Goal: Task Accomplishment & Management: Complete application form

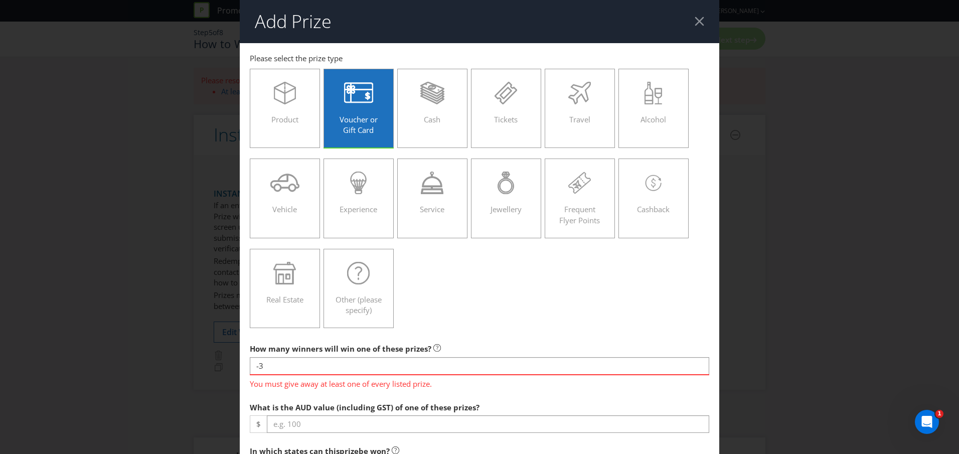
click at [698, 21] on div at bounding box center [700, 22] width 10 height 10
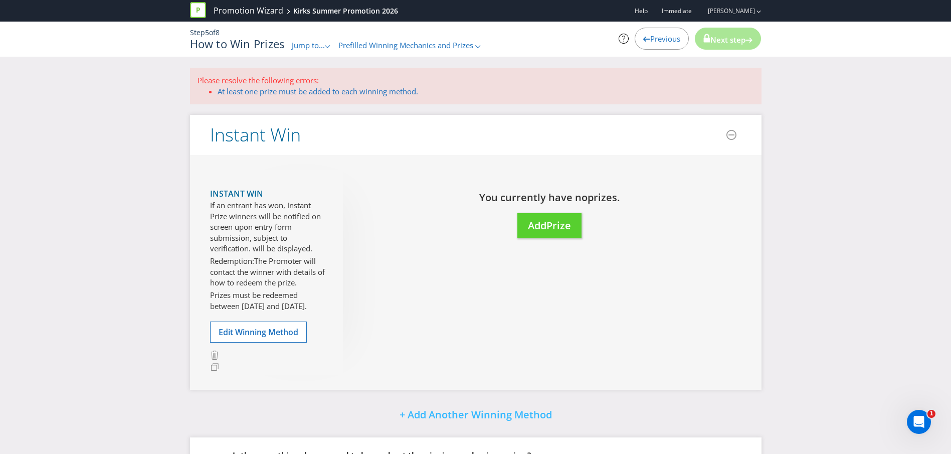
click at [661, 42] on span "Previous" at bounding box center [665, 39] width 30 height 10
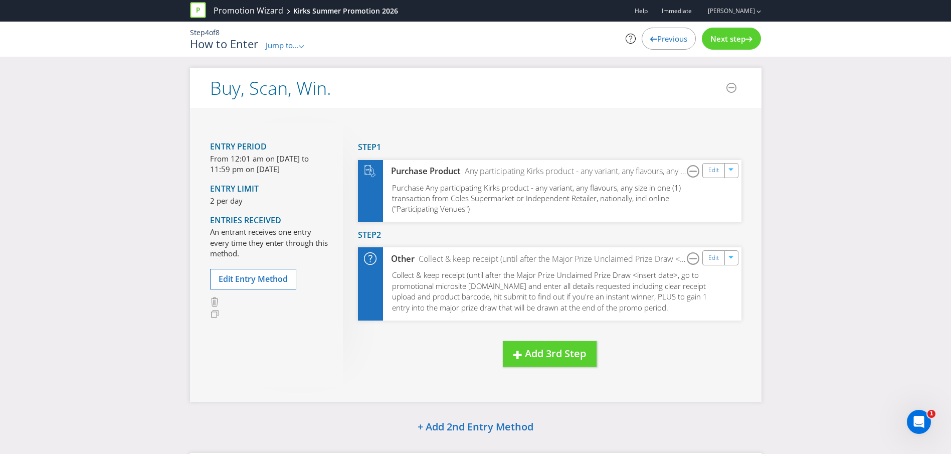
click at [729, 38] on span "Next step" at bounding box center [728, 39] width 35 height 10
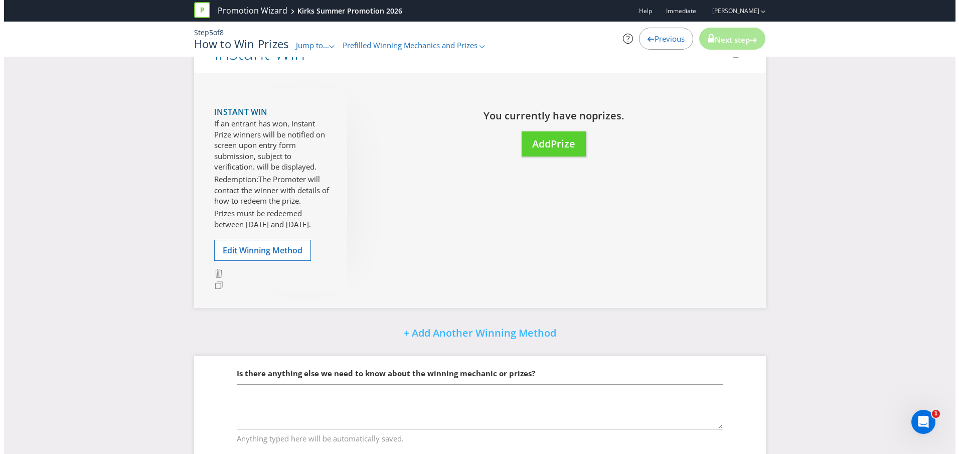
scroll to position [94, 0]
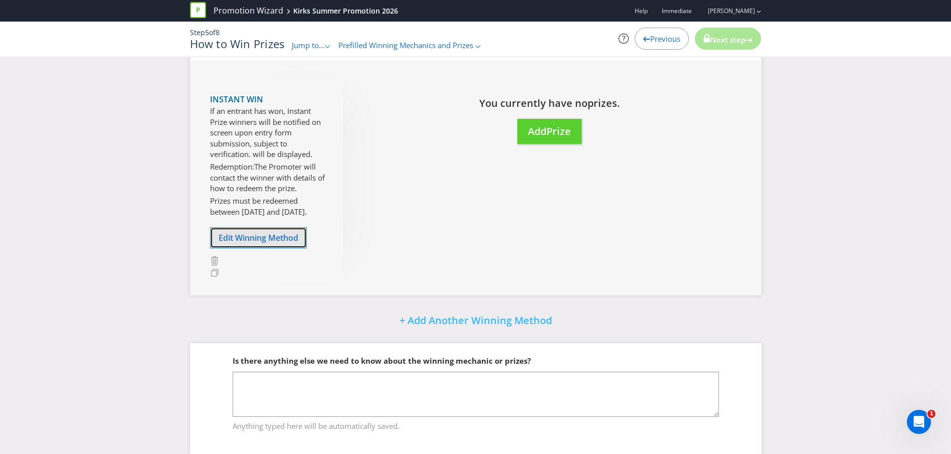
click at [285, 245] on button "Edit Winning Method" at bounding box center [258, 237] width 97 height 21
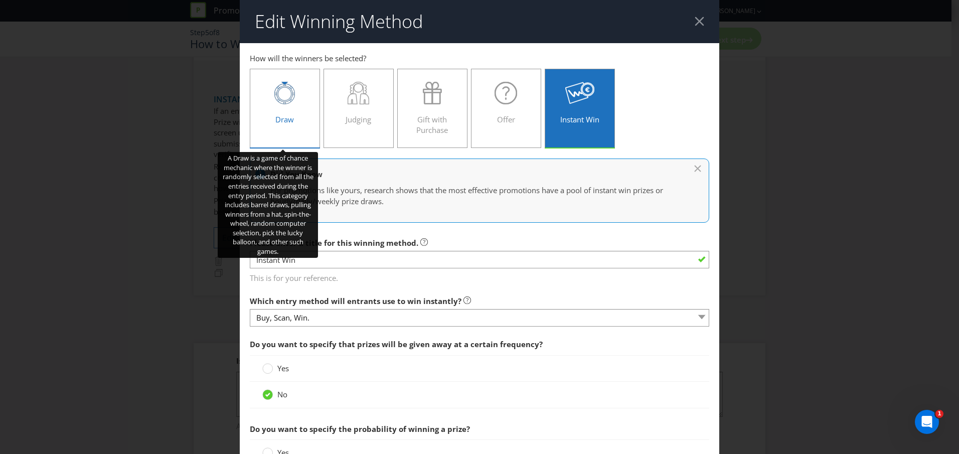
click at [280, 118] on span "Draw" at bounding box center [284, 119] width 19 height 10
click at [0, 0] on input "Draw" at bounding box center [0, 0] width 0 height 0
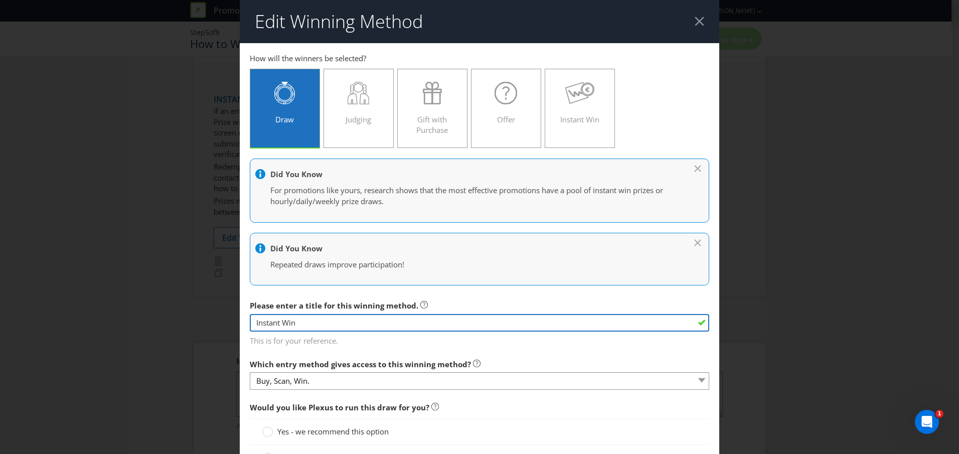
drag, startPoint x: 306, startPoint y: 321, endPoint x: 228, endPoint y: 328, distance: 78.6
click at [228, 328] on div "Edit Winning Method Buy, Scan, Win. How will the winners be selected? Draw Judg…" at bounding box center [479, 227] width 959 height 454
type input "Major Prize Draw"
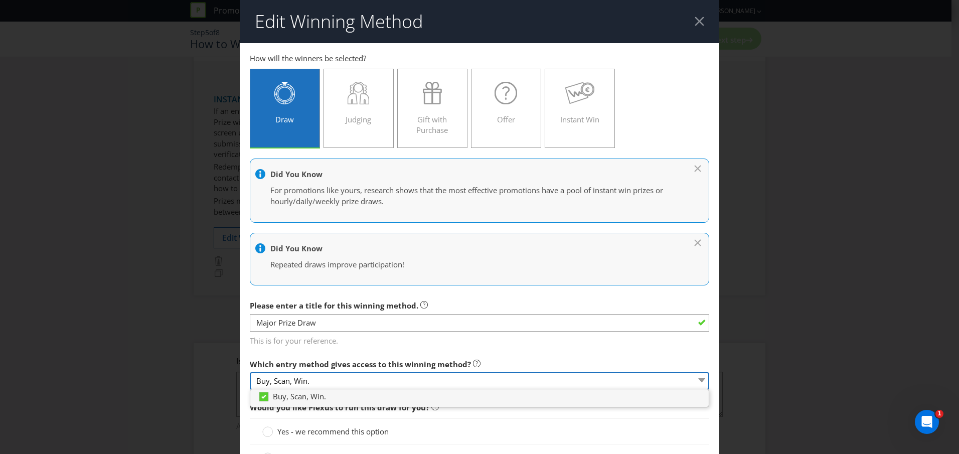
drag, startPoint x: 377, startPoint y: 379, endPoint x: 163, endPoint y: 349, distance: 215.3
click at [163, 349] on div "Edit Winning Method Buy, Scan, Win. How will the winners be selected? Draw Judg…" at bounding box center [479, 227] width 959 height 454
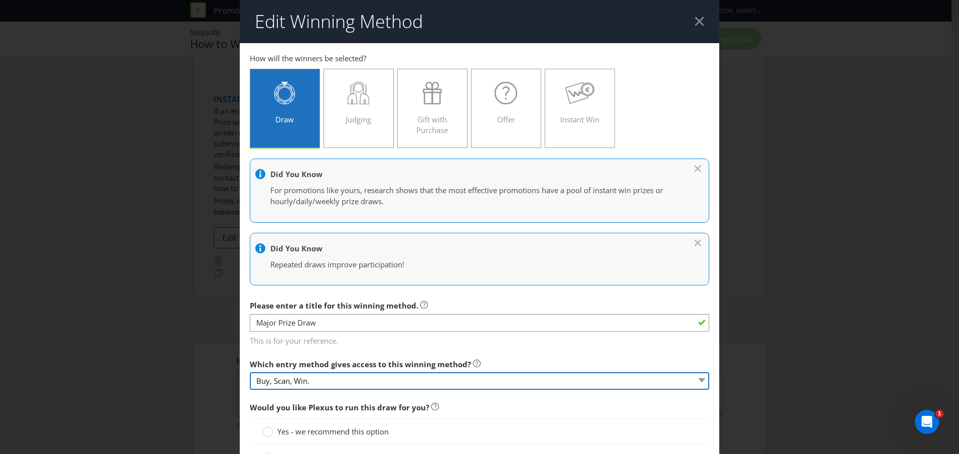
click at [309, 379] on select "Buy, Scan, Win." at bounding box center [479, 381] width 459 height 18
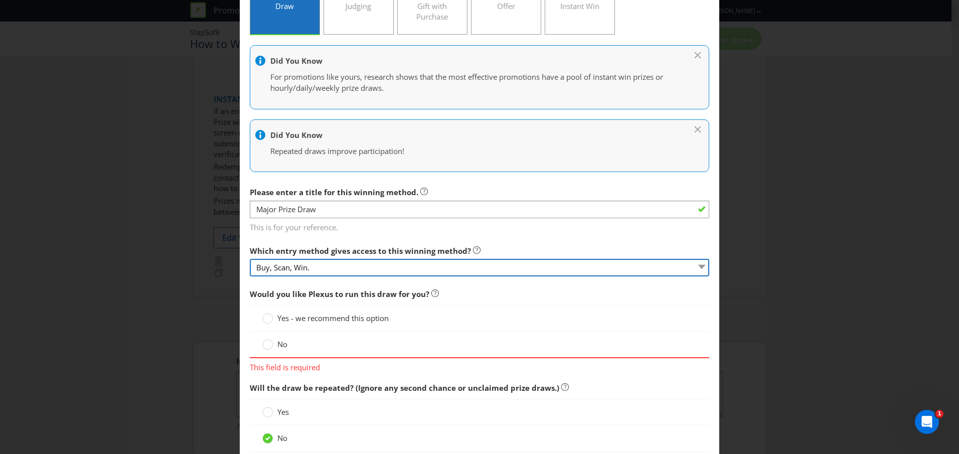
scroll to position [117, 0]
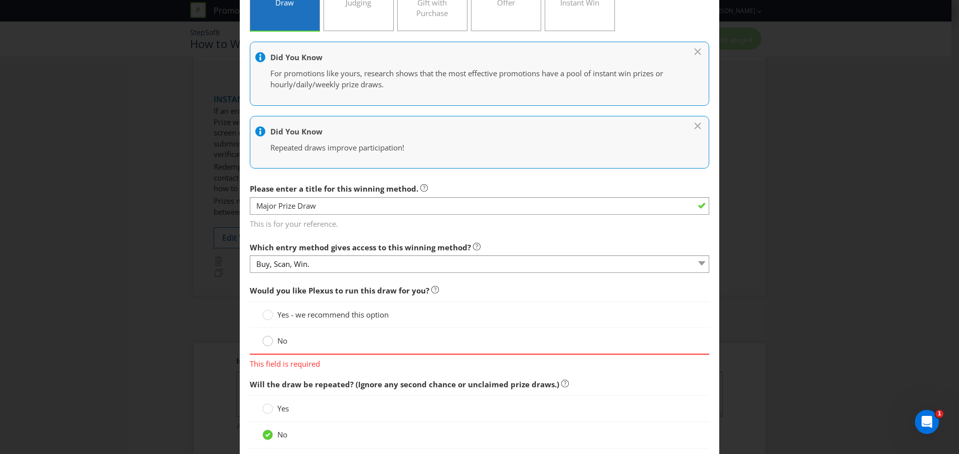
click at [268, 343] on circle at bounding box center [268, 341] width 10 height 10
click at [0, 0] on input "No" at bounding box center [0, 0] width 0 height 0
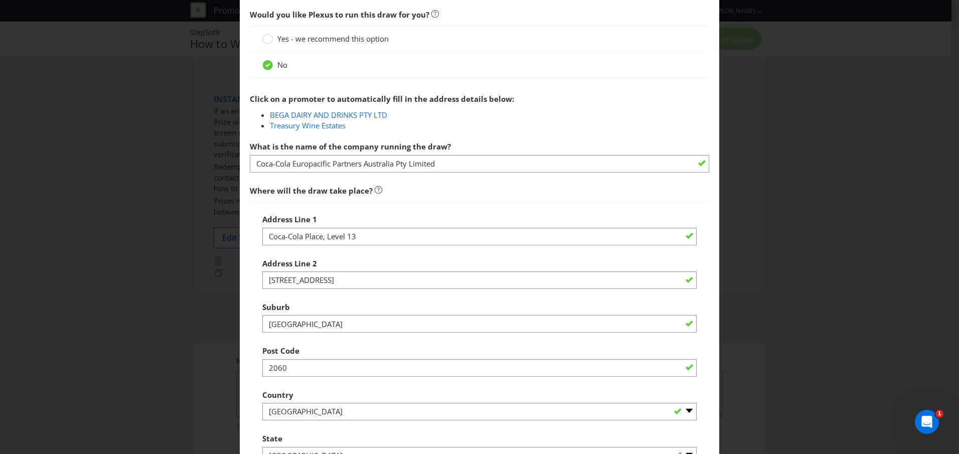
scroll to position [398, 0]
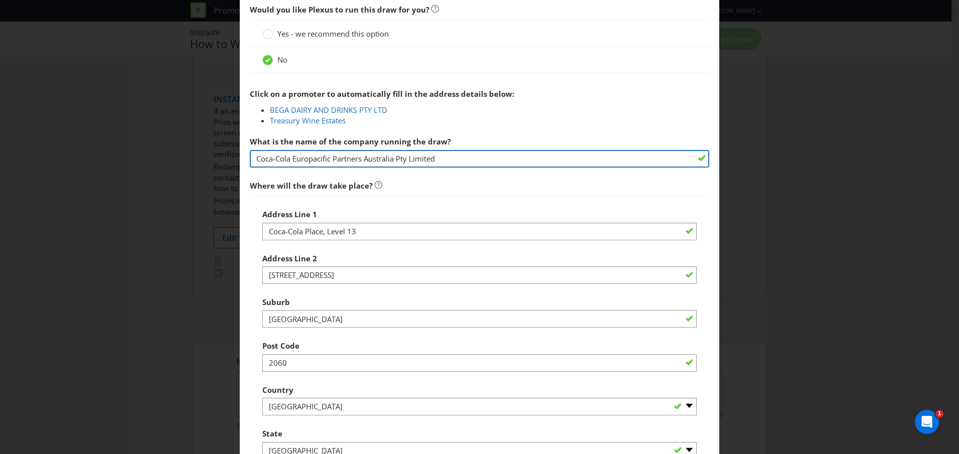
drag, startPoint x: 457, startPoint y: 159, endPoint x: 207, endPoint y: 175, distance: 251.2
click at [207, 175] on div "Edit Winning Method Buy, Scan, Win. How will the winners be selected? Draw Judg…" at bounding box center [479, 227] width 959 height 454
type input "Immediate"
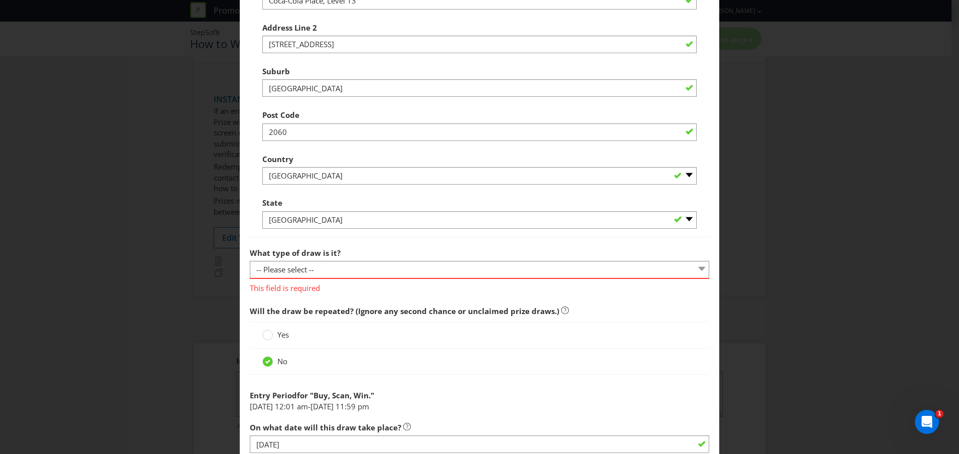
scroll to position [634, 0]
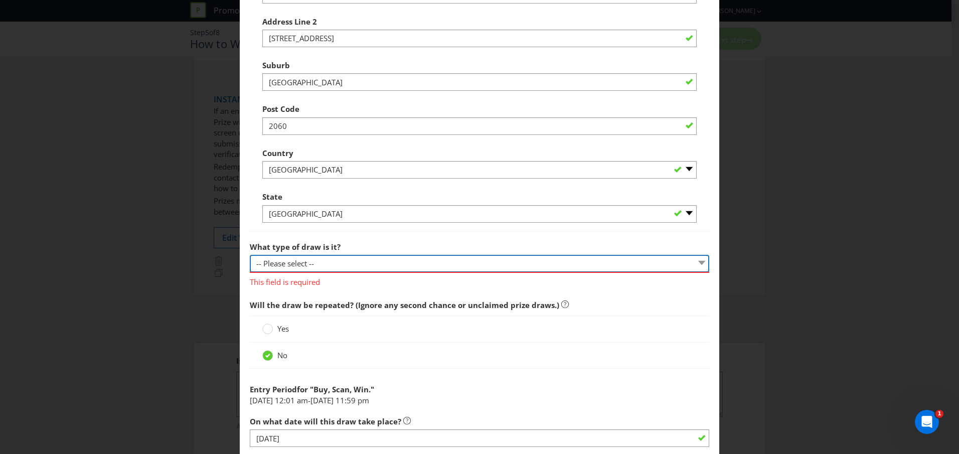
click at [321, 265] on select "-- Please select -- Computerised random selection Barrel draw Don't specify Oth…" at bounding box center [479, 264] width 459 height 18
select select "COMPUTERISED"
click at [250, 255] on select "-- Please select -- Computerised random selection Barrel draw Don't specify Oth…" at bounding box center [479, 264] width 459 height 18
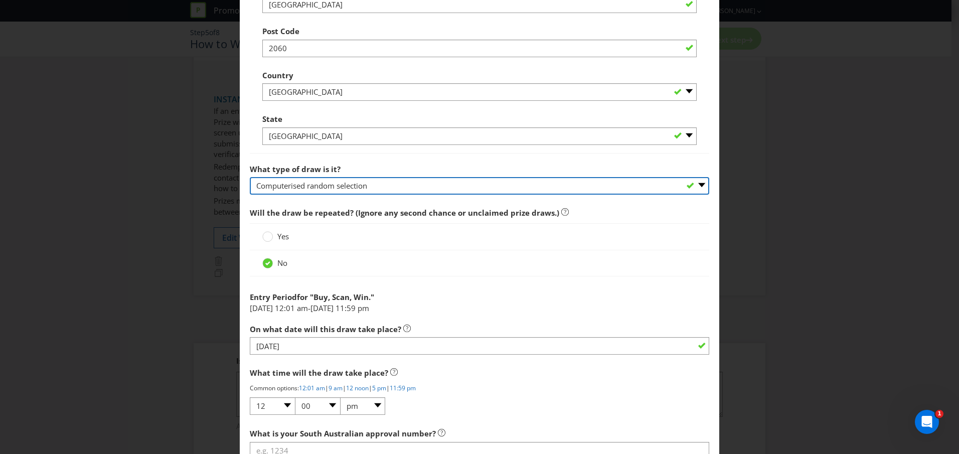
scroll to position [761, 0]
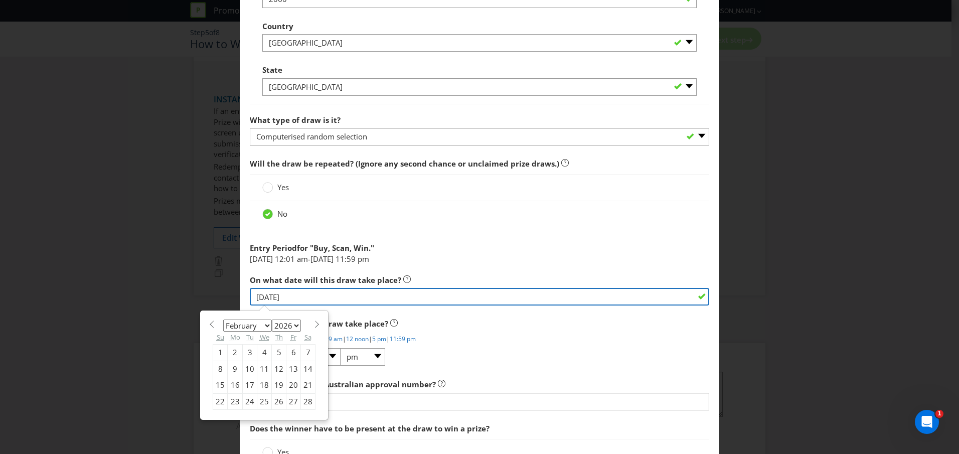
click at [259, 294] on input "[DATE]" at bounding box center [479, 297] width 459 height 18
click at [363, 300] on input "[DATE]" at bounding box center [479, 297] width 459 height 18
type input "[DATE]"
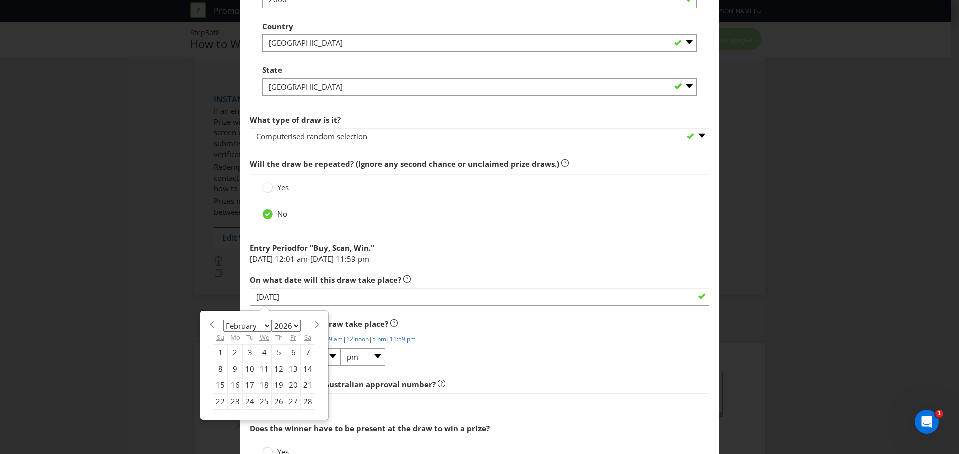
click at [505, 312] on div "Would you like Plexus to run this draw for you? Yes - we recommend this option …" at bounding box center [479, 67] width 459 height 862
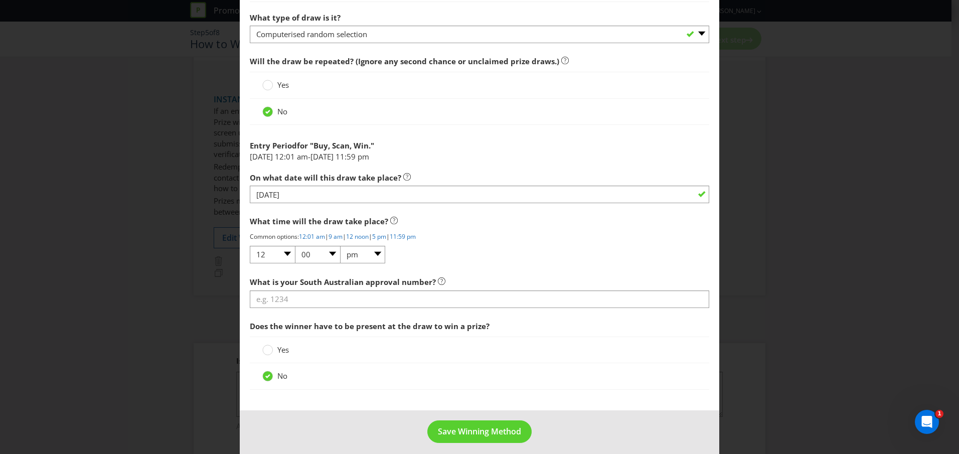
scroll to position [871, 0]
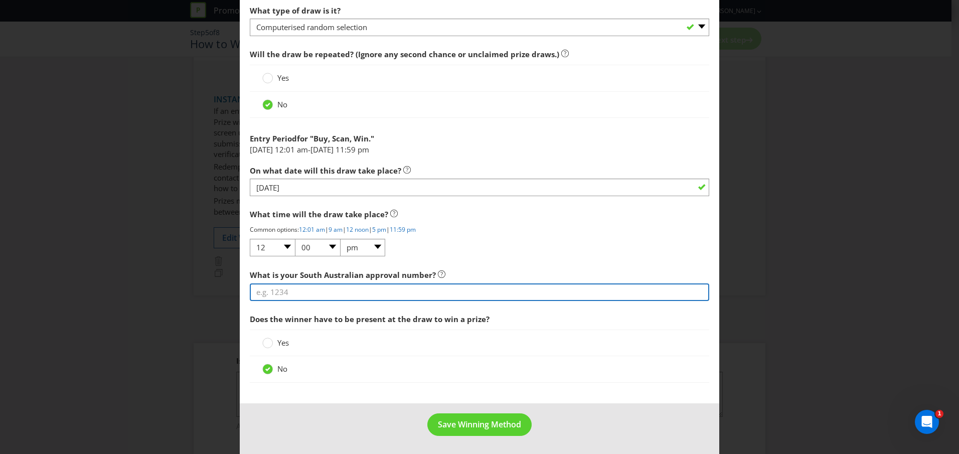
click at [301, 292] on input "text" at bounding box center [479, 292] width 459 height 18
type input "0000"
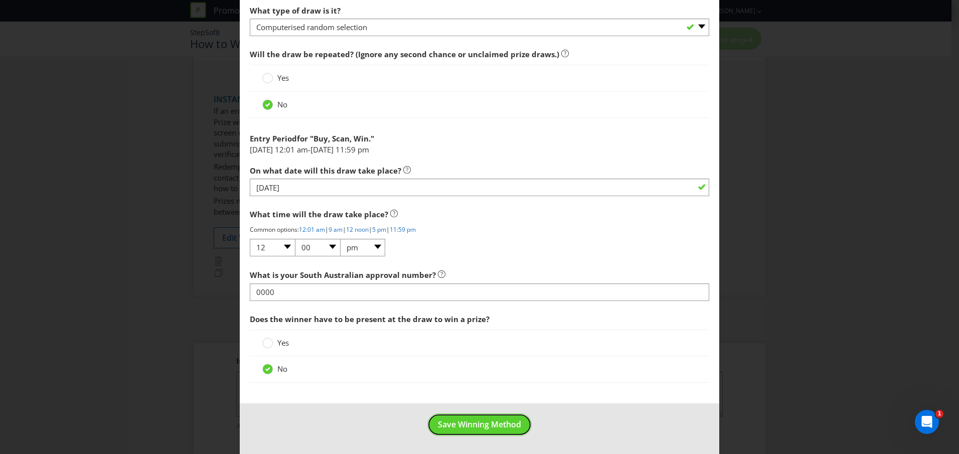
click at [467, 422] on span "Save Winning Method" at bounding box center [479, 424] width 83 height 11
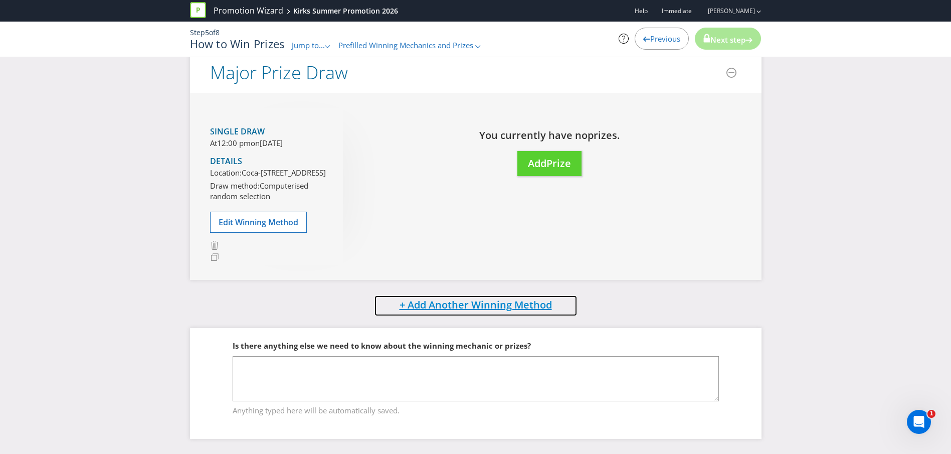
click at [519, 304] on span "+ Add Another Winning Method" at bounding box center [476, 305] width 152 height 14
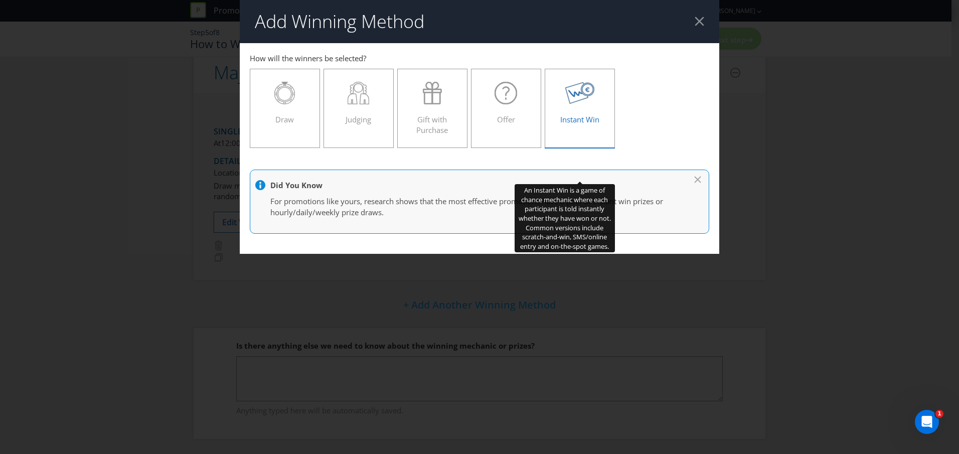
click at [589, 110] on div "Instant Win" at bounding box center [579, 104] width 49 height 45
click at [0, 0] on input "Instant Win" at bounding box center [0, 0] width 0 height 0
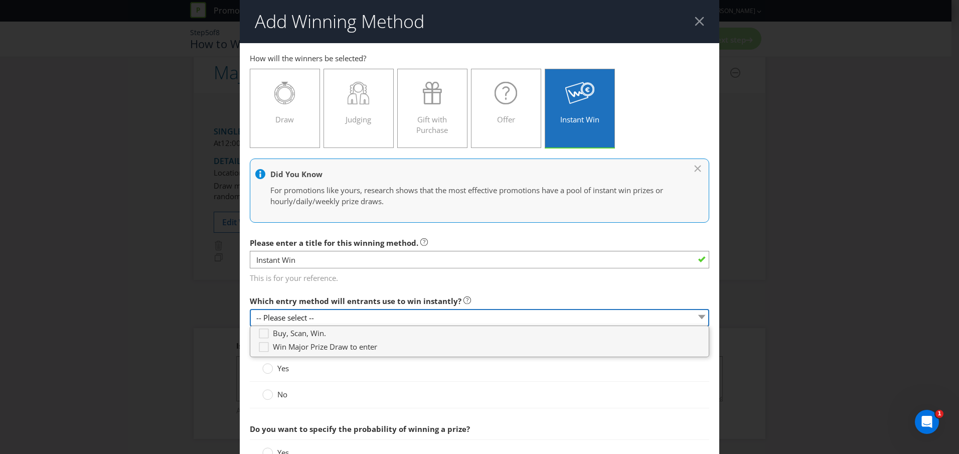
click at [315, 317] on select "-- Please select --" at bounding box center [479, 318] width 459 height 18
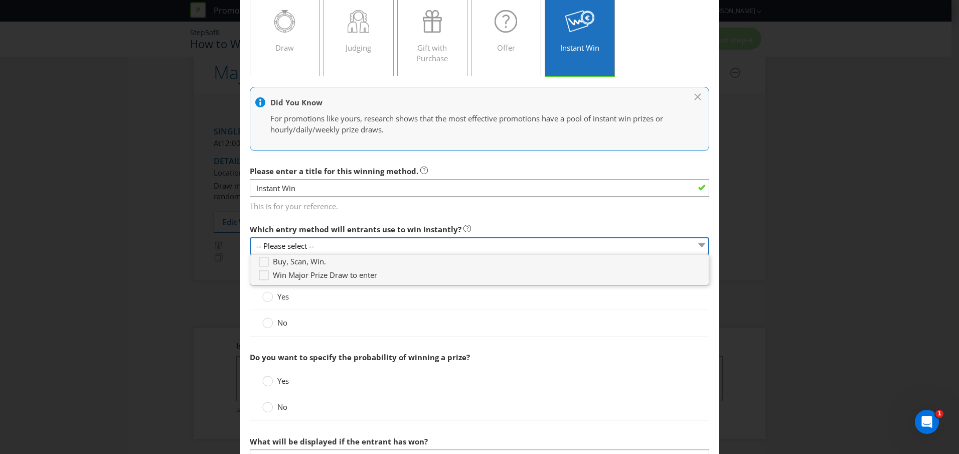
scroll to position [84, 0]
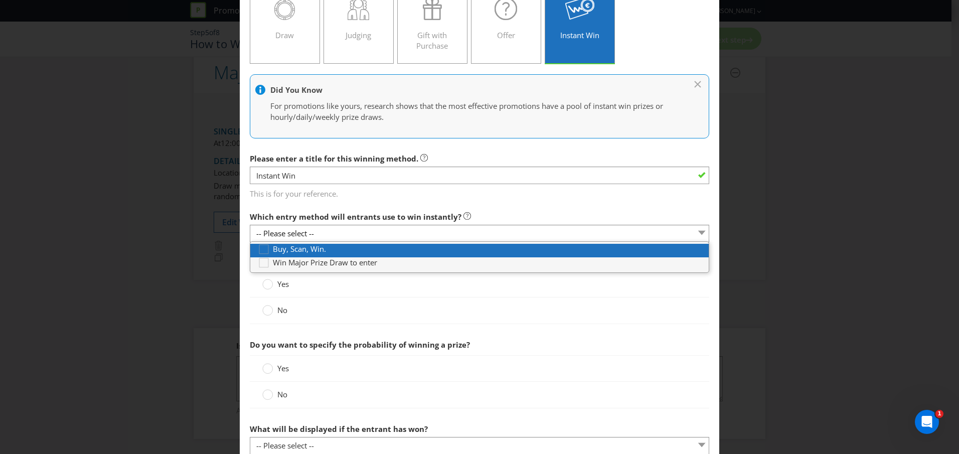
click at [290, 250] on span "Buy, Scan, Win." at bounding box center [299, 249] width 53 height 10
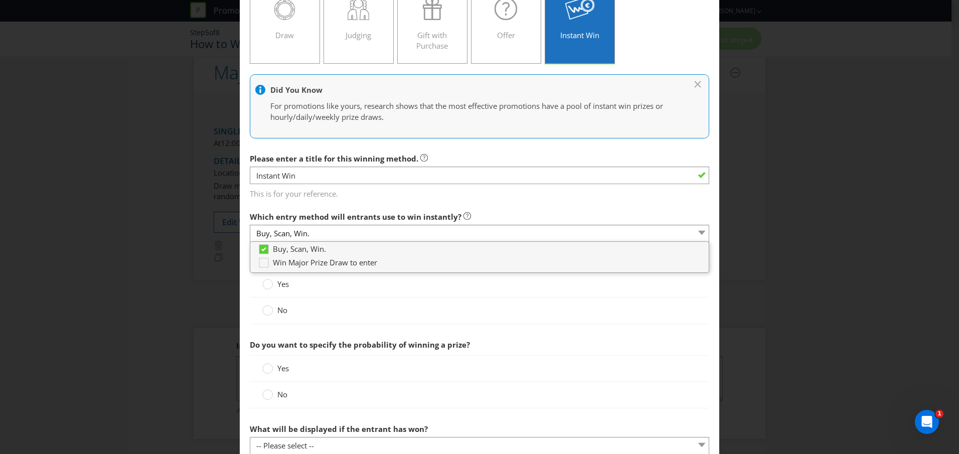
click at [651, 328] on div at bounding box center [479, 326] width 459 height 5
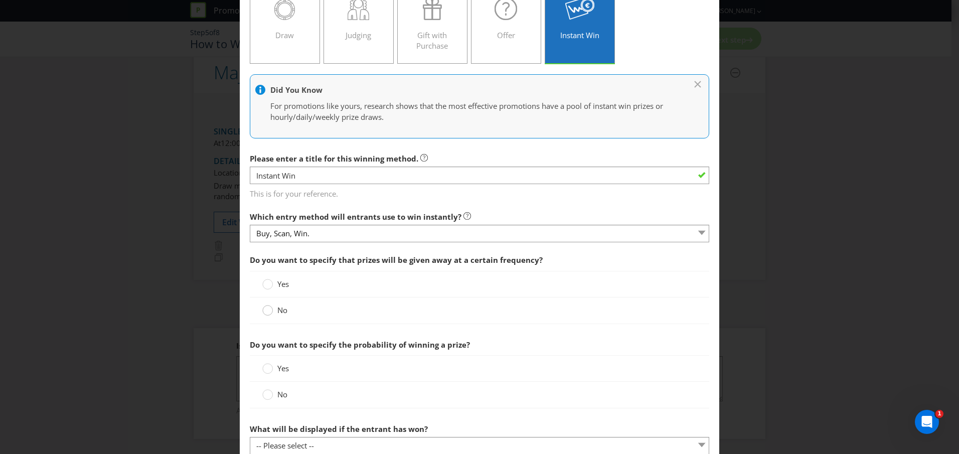
click at [264, 310] on circle at bounding box center [268, 310] width 10 height 10
click at [0, 0] on input "No" at bounding box center [0, 0] width 0 height 0
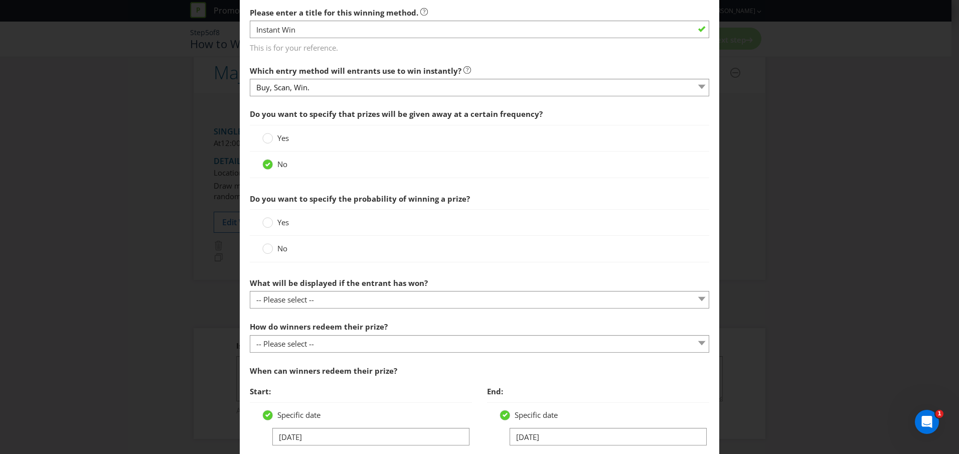
scroll to position [235, 0]
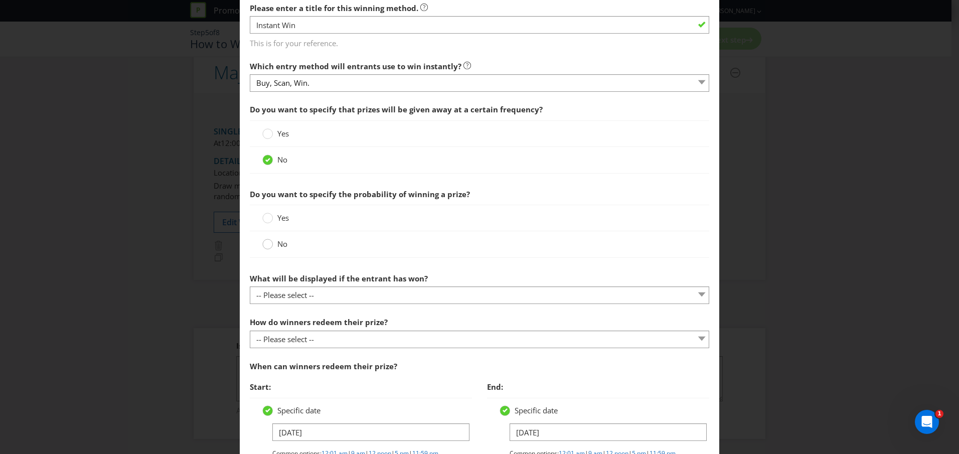
click at [265, 243] on div at bounding box center [267, 240] width 5 height 5
click at [0, 0] on input "No" at bounding box center [0, 0] width 0 height 0
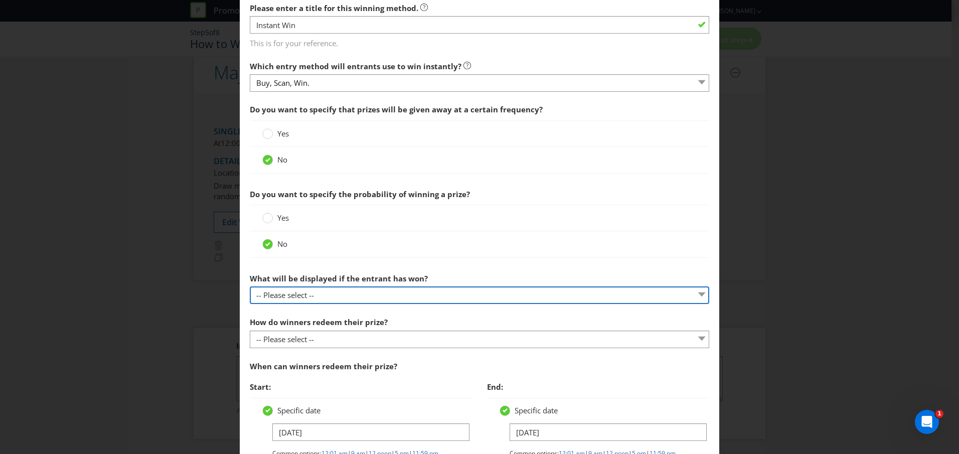
click at [297, 298] on select "-- Please select -- The winner will be notified as appropriate for the entry me…" at bounding box center [479, 295] width 459 height 18
select select "ENTRY_MECHANIC"
click at [250, 286] on select "-- Please select -- The winner will be notified as appropriate for the entry me…" at bounding box center [479, 295] width 459 height 18
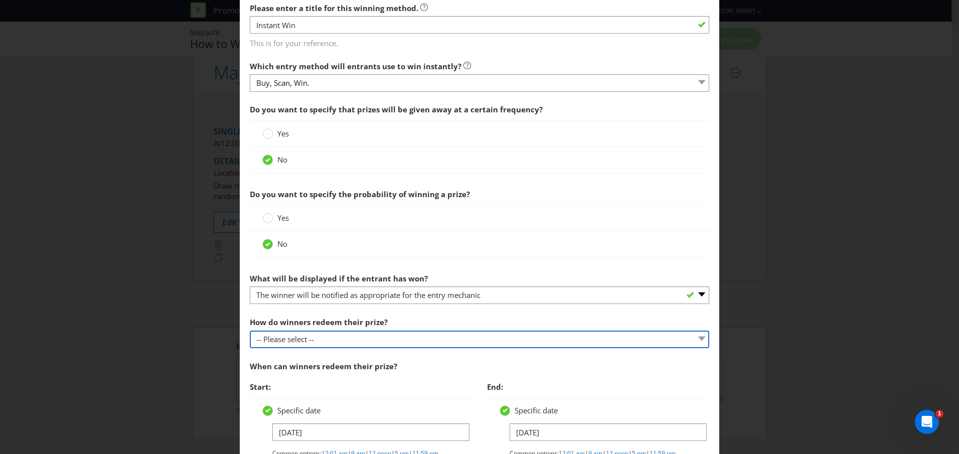
click at [313, 341] on select "-- Please select -- Present winning message to venue staff Follow instructions …" at bounding box center [479, 339] width 459 height 18
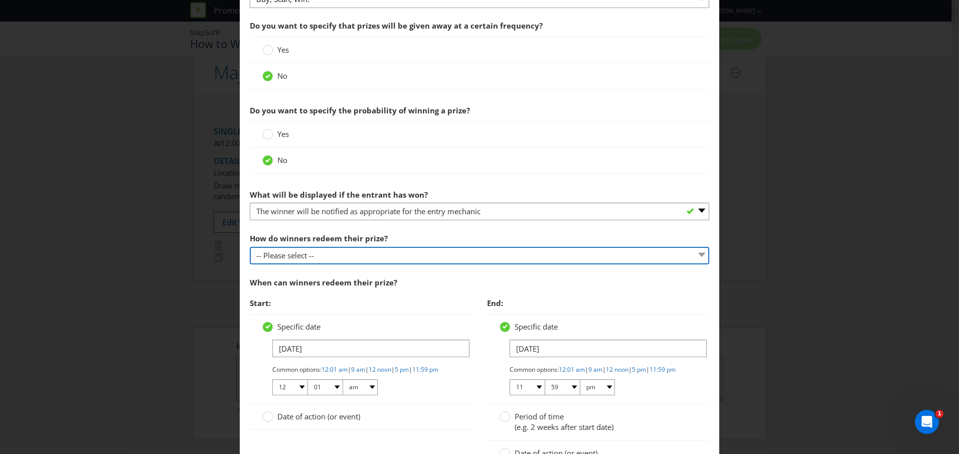
scroll to position [356, 0]
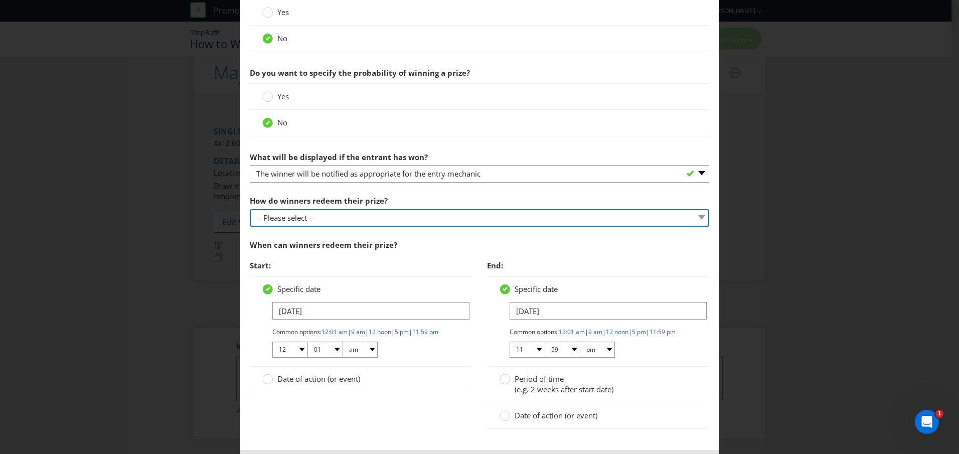
click at [291, 221] on select "-- Please select -- Present winning message to venue staff Follow instructions …" at bounding box center [479, 218] width 459 height 18
select select "PROMOTER_CONTACT_WINNER"
click at [250, 209] on select "-- Please select -- Present winning message to venue staff Follow instructions …" at bounding box center [479, 218] width 459 height 18
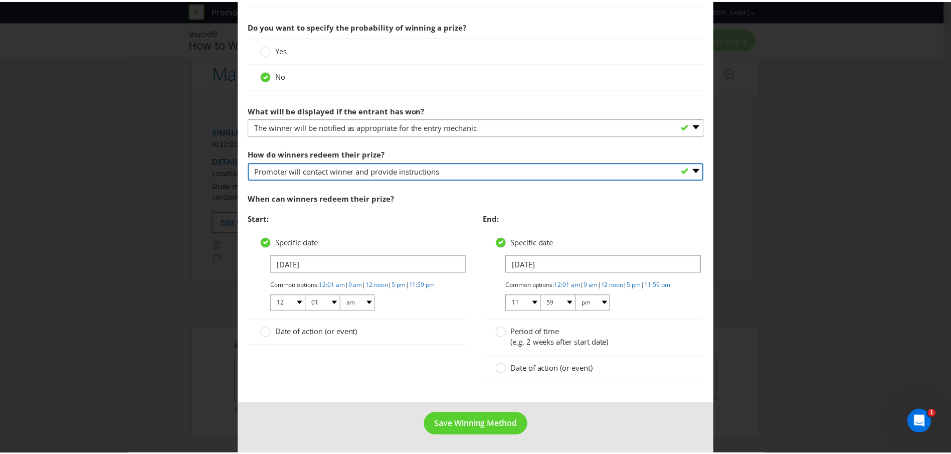
scroll to position [409, 0]
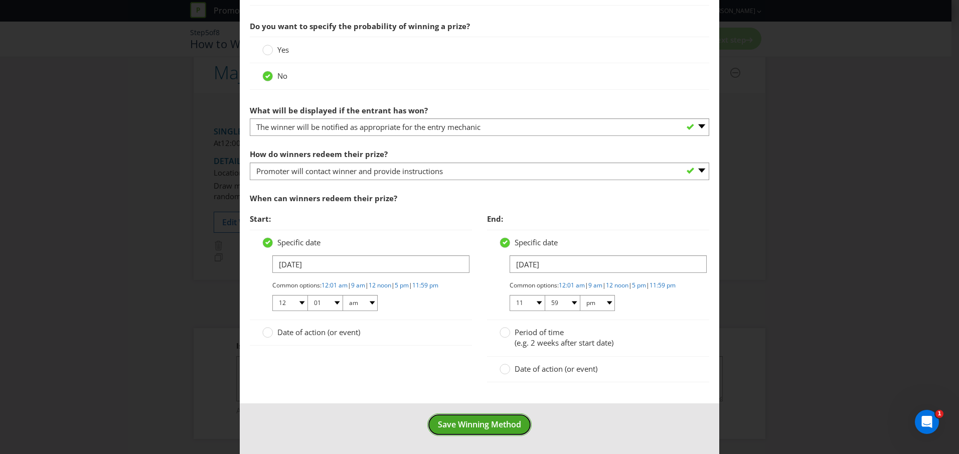
click at [476, 425] on span "Save Winning Method" at bounding box center [479, 424] width 83 height 11
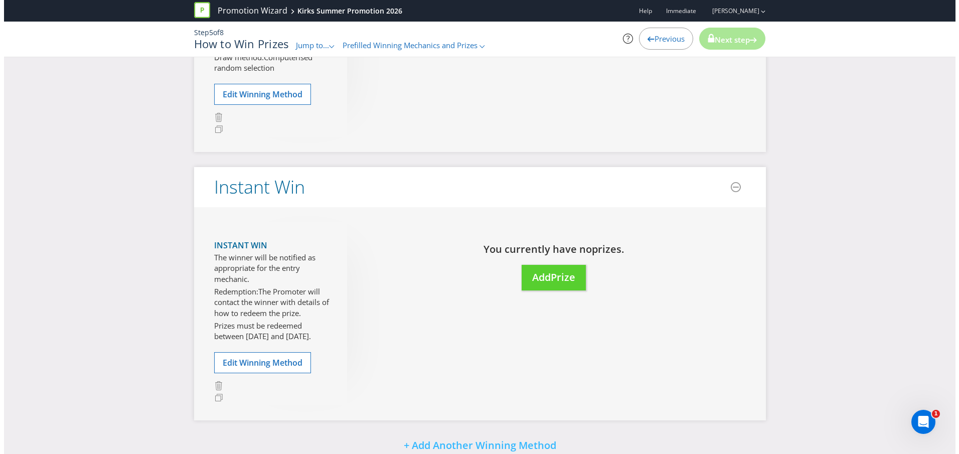
scroll to position [241, 0]
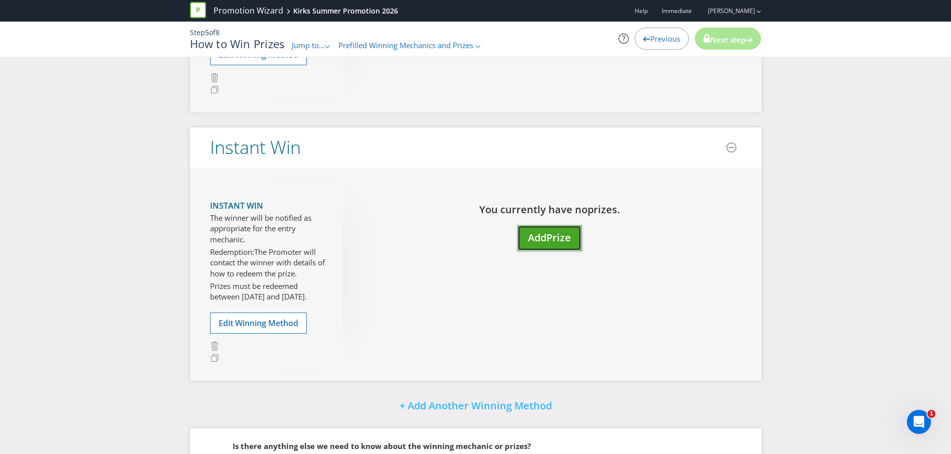
click at [553, 244] on span "Prize" at bounding box center [559, 238] width 25 height 14
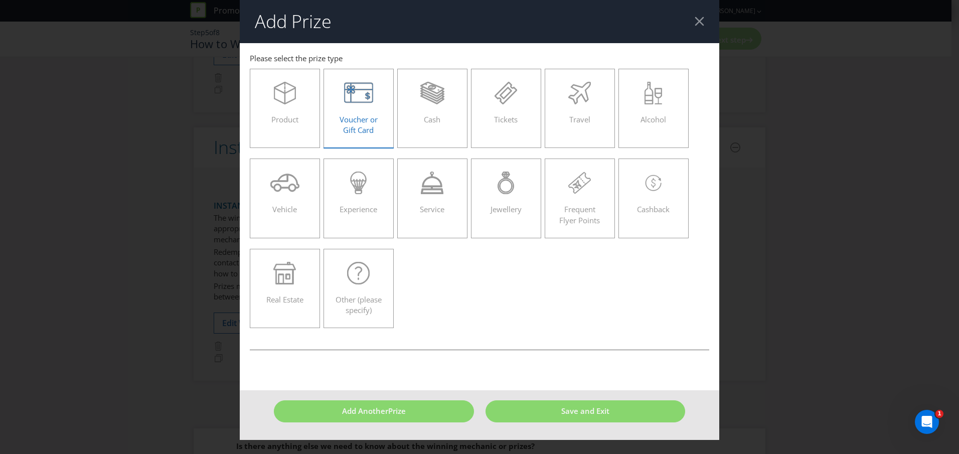
click at [346, 120] on span "Voucher or Gift Card" at bounding box center [359, 124] width 38 height 21
click at [0, 0] on input "Voucher or Gift Card" at bounding box center [0, 0] width 0 height 0
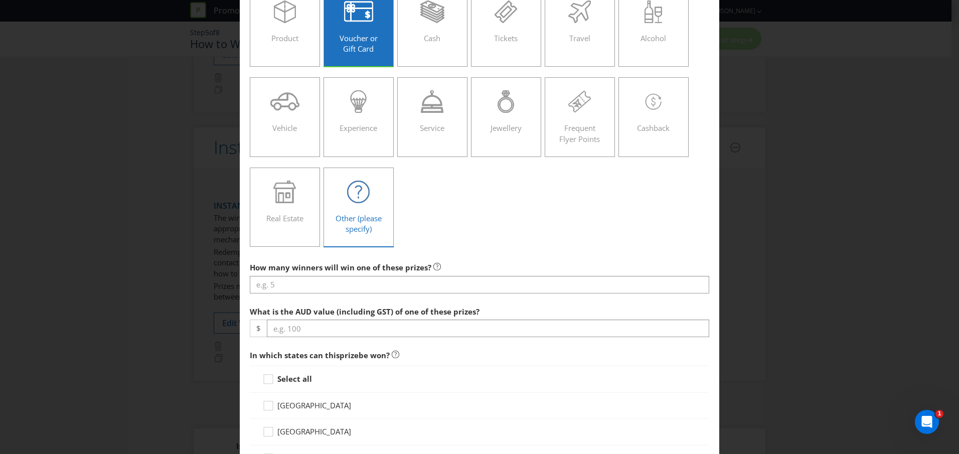
scroll to position [95, 0]
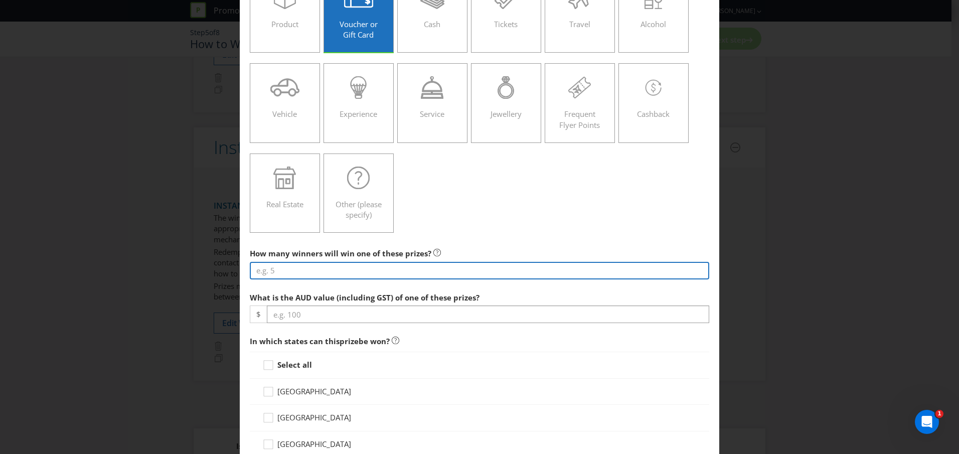
click at [276, 269] on input "number" at bounding box center [479, 271] width 459 height 18
type input "350"
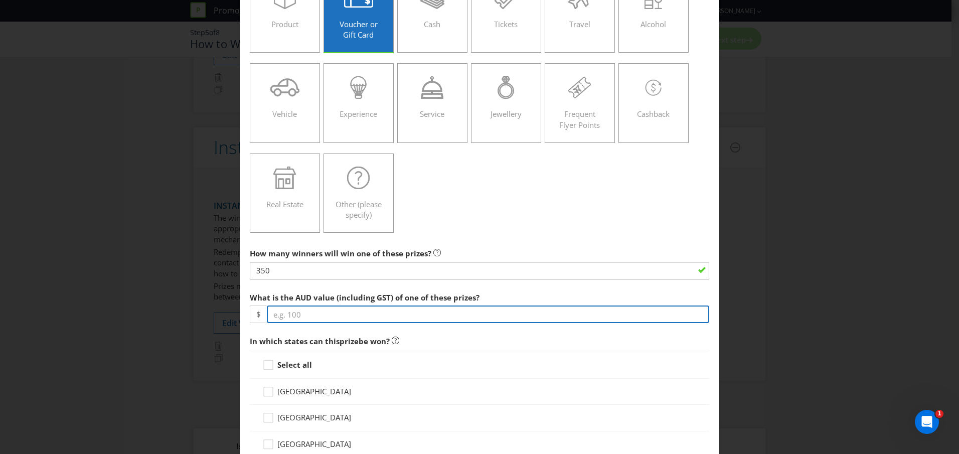
click at [293, 318] on input "number" at bounding box center [488, 314] width 442 height 18
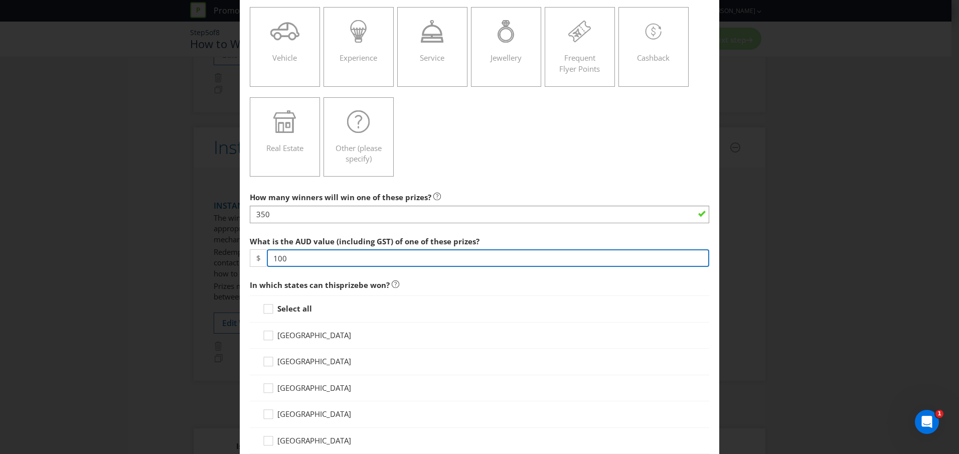
scroll to position [168, 0]
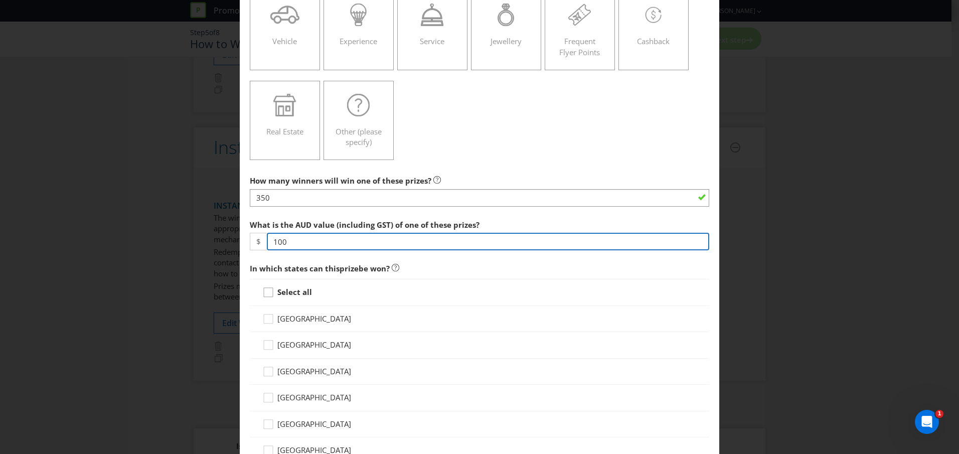
type input "100"
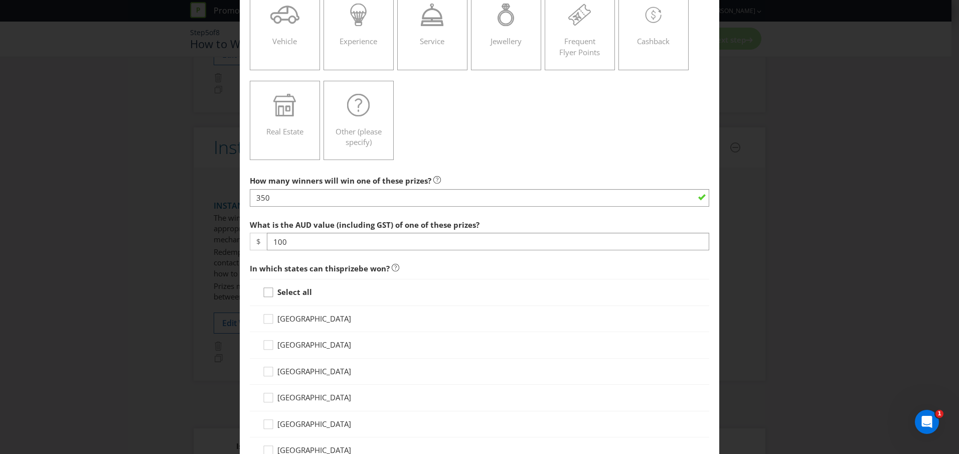
click at [266, 296] on icon at bounding box center [269, 294] width 15 height 15
click at [0, 0] on input "Select all" at bounding box center [0, 0] width 0 height 0
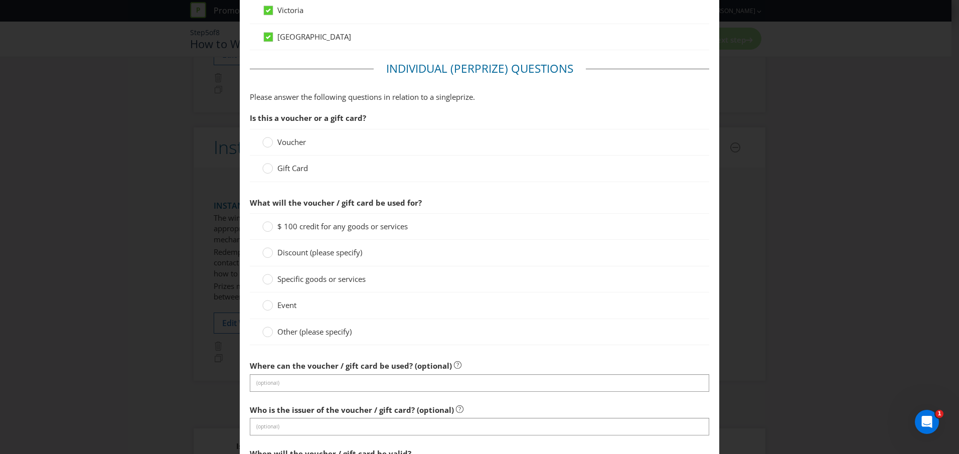
scroll to position [644, 0]
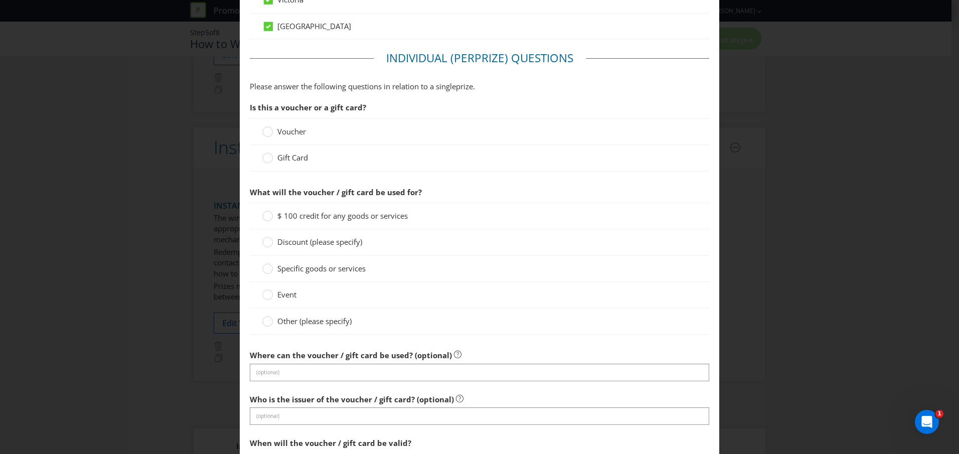
click at [287, 158] on span "Gift Card" at bounding box center [292, 157] width 31 height 10
click at [0, 0] on input "Gift Card" at bounding box center [0, 0] width 0 height 0
click at [296, 217] on span "$ 100 credit for any goods or services" at bounding box center [342, 216] width 130 height 10
click at [0, 0] on input "$ 100 credit for any goods or services" at bounding box center [0, 0] width 0 height 0
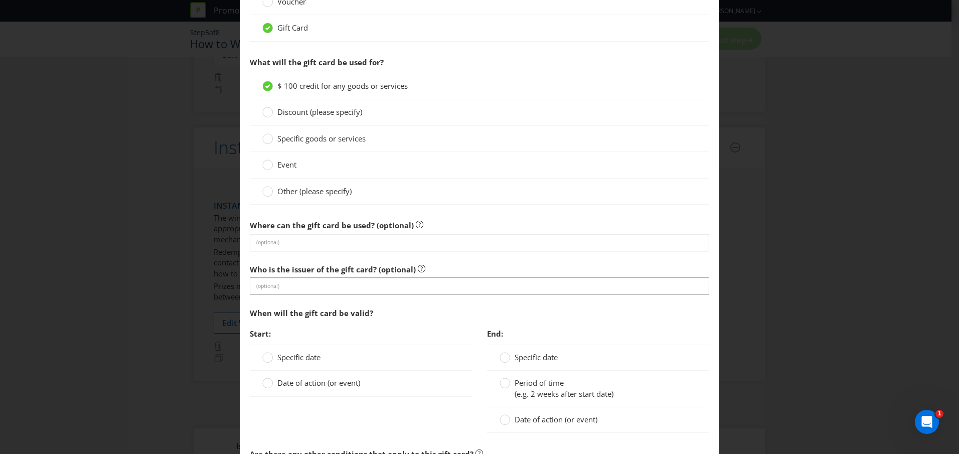
scroll to position [775, 0]
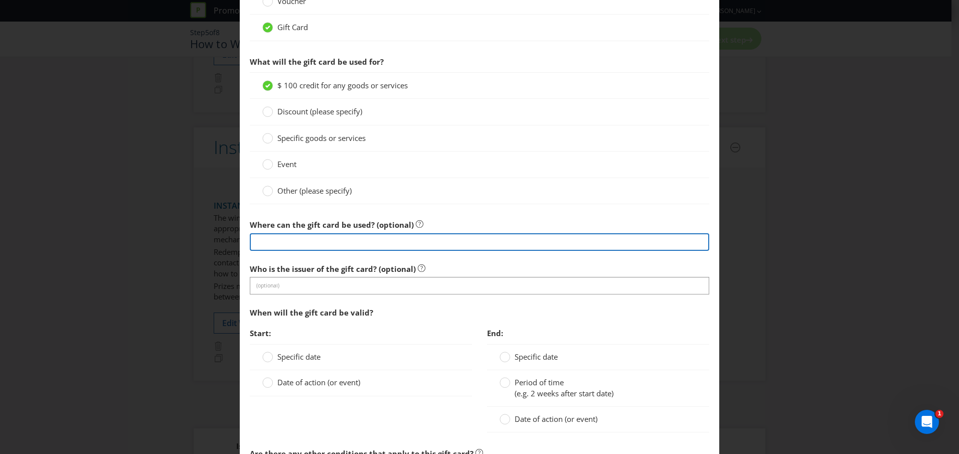
click at [304, 243] on input "text" at bounding box center [479, 242] width 459 height 18
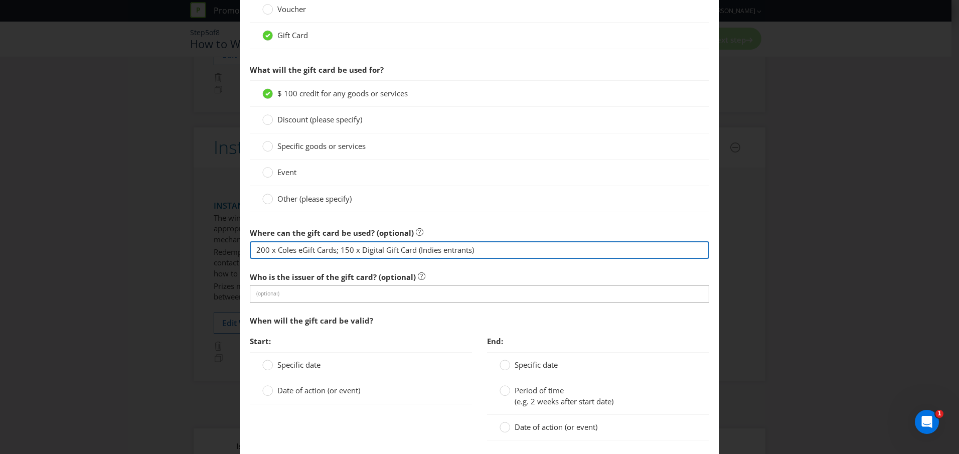
scroll to position [766, 0]
click at [334, 249] on input "200 x Coles eGift Cards; 150 x Digital Gift Card (Indies entrants)" at bounding box center [479, 251] width 459 height 18
click at [271, 249] on input "200 x Coles eGift Cards (Coles entrants); 150 x Digital Gift Card (Indies entra…" at bounding box center [479, 251] width 459 height 18
type input "200 Coles entrants = Coles eGift Cards; 150 Indies entrants = Digital Gift Card"
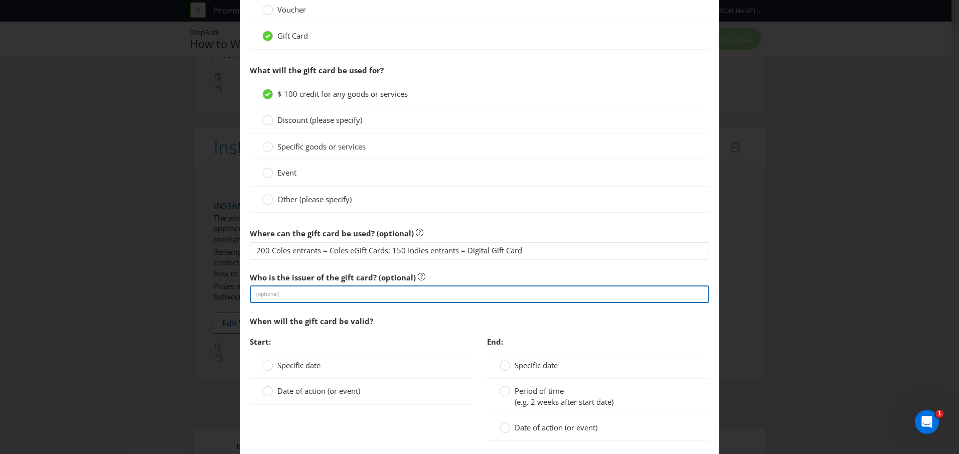
click at [335, 296] on input "text" at bounding box center [479, 294] width 459 height 18
type input "Coles / Vault"
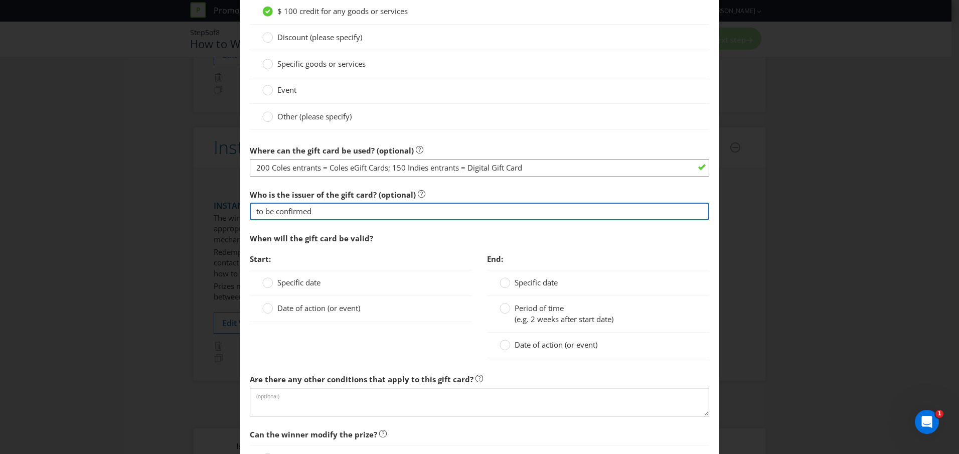
scroll to position [869, 0]
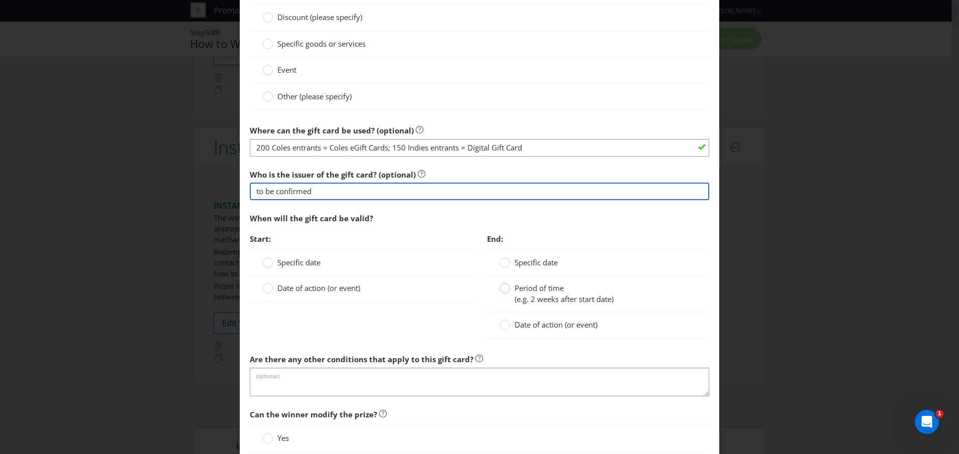
type input "to be confirmed"
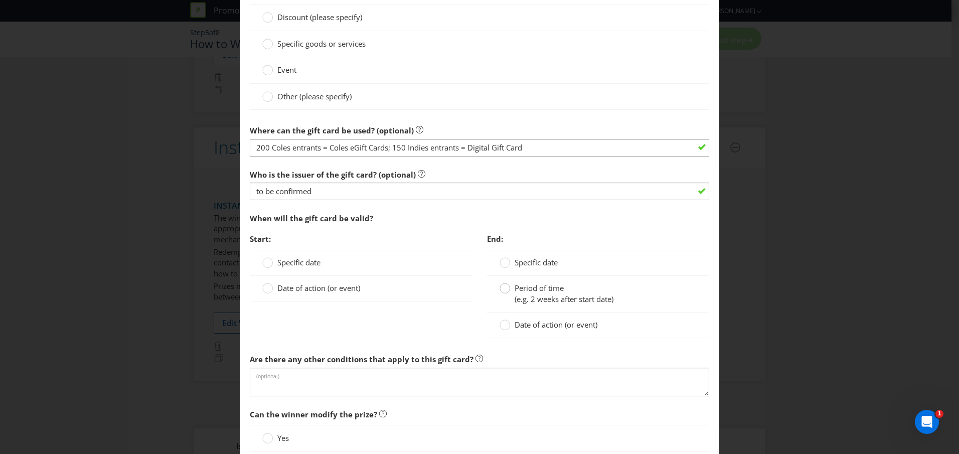
click at [506, 290] on circle at bounding box center [505, 288] width 10 height 10
click at [0, 0] on input "Period of time (e.g. 2 weeks after start date)" at bounding box center [0, 0] width 0 height 0
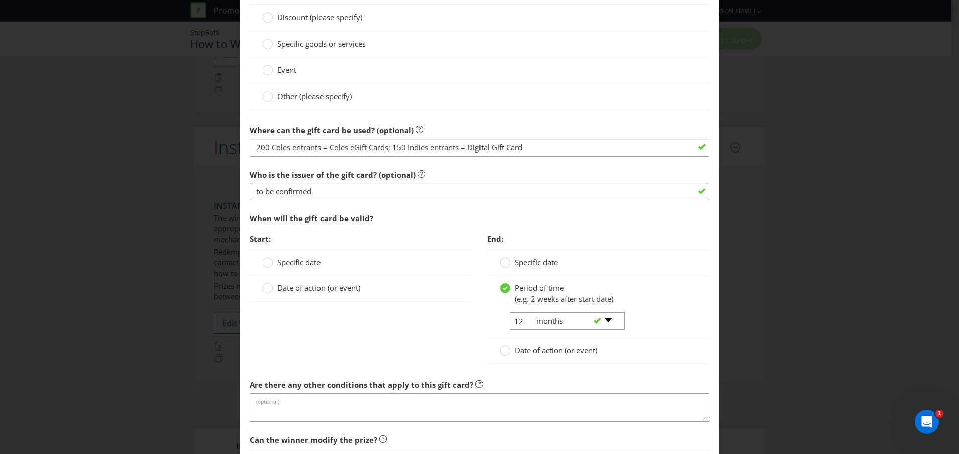
click at [522, 321] on div "-- Please select -- days weeks months years" at bounding box center [573, 321] width 102 height 18
click at [605, 319] on select "-- Please select -- days weeks months years" at bounding box center [577, 321] width 95 height 18
select select "YEARS"
click at [530, 312] on select "-- Please select -- days weeks months years" at bounding box center [577, 321] width 95 height 18
drag, startPoint x: 522, startPoint y: 321, endPoint x: 498, endPoint y: 321, distance: 24.6
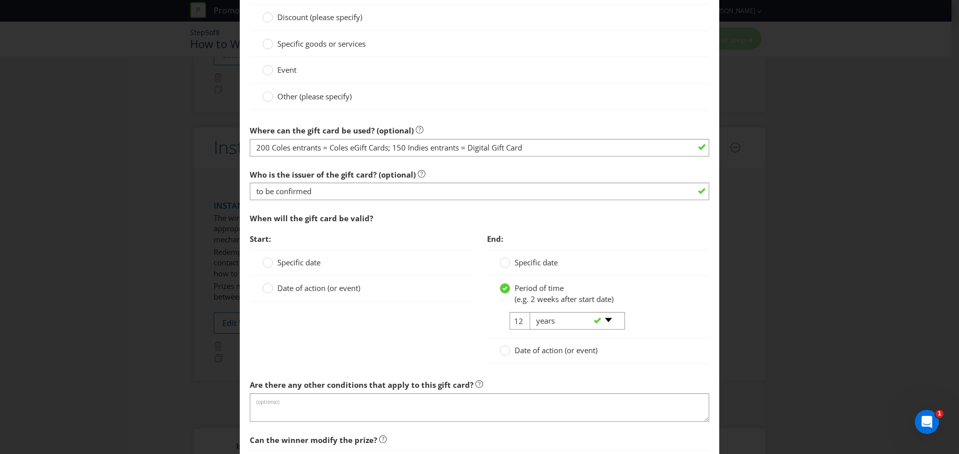
click at [500, 321] on tr "12 -- Please select -- days weeks months years" at bounding box center [562, 325] width 124 height 26
click at [514, 321] on input "12" at bounding box center [521, 321] width 23 height 18
click at [516, 321] on input "12" at bounding box center [521, 321] width 23 height 18
type input "3"
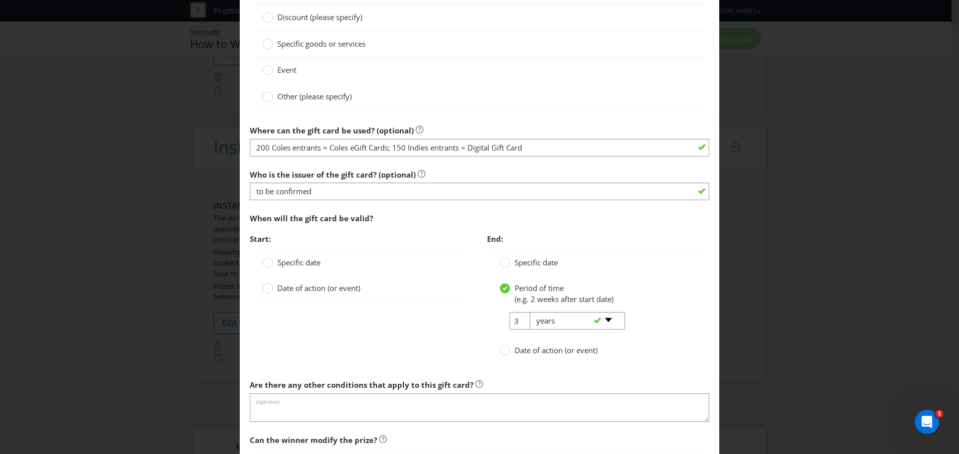
click at [669, 298] on div "Period of time (e.g. 2 weeks after start date)" at bounding box center [598, 294] width 197 height 22
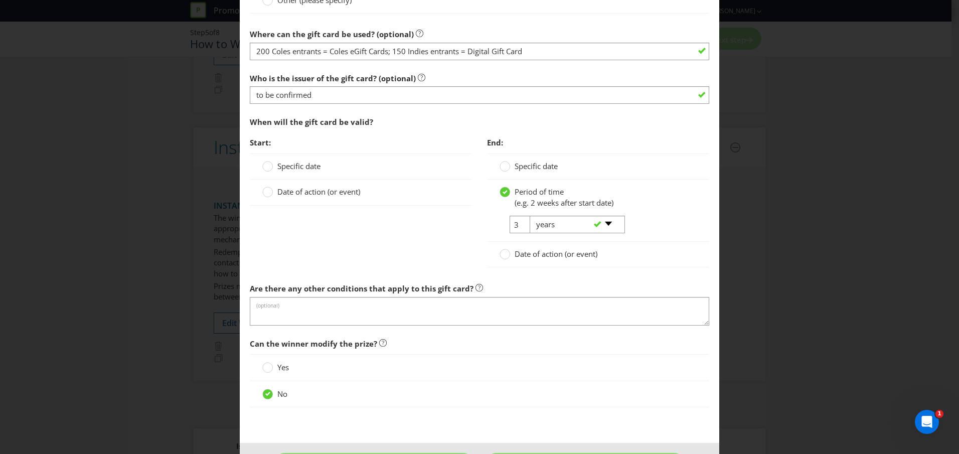
scroll to position [993, 0]
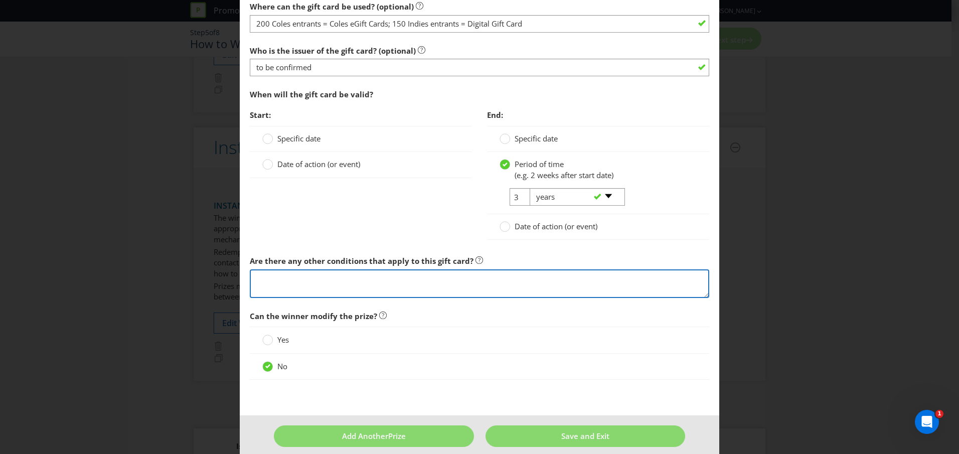
click at [407, 278] on textarea at bounding box center [479, 283] width 459 height 29
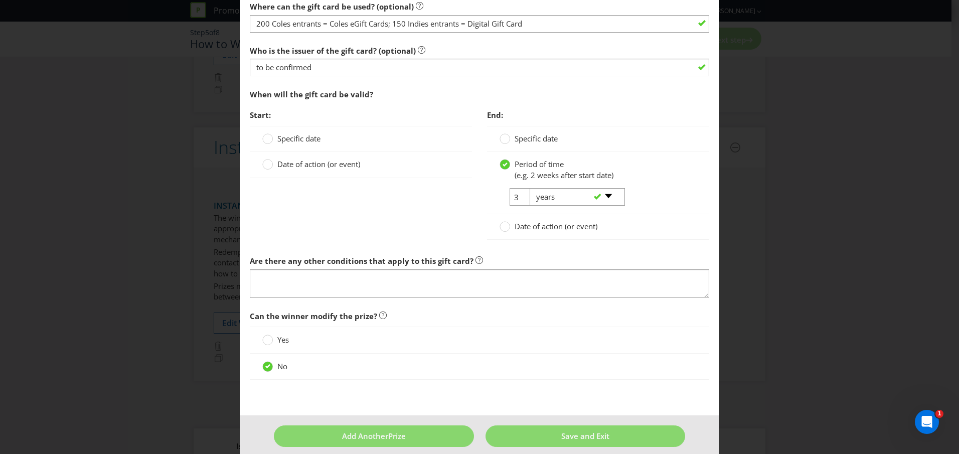
click at [275, 142] on label "Specific date" at bounding box center [292, 138] width 60 height 11
click at [0, 0] on input "Specific date" at bounding box center [0, 0] width 0 height 0
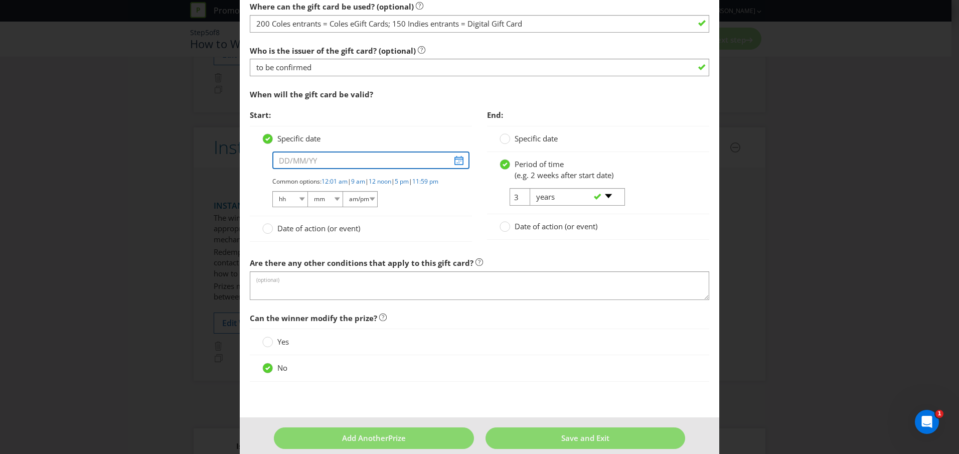
click at [454, 161] on input "text" at bounding box center [370, 160] width 197 height 18
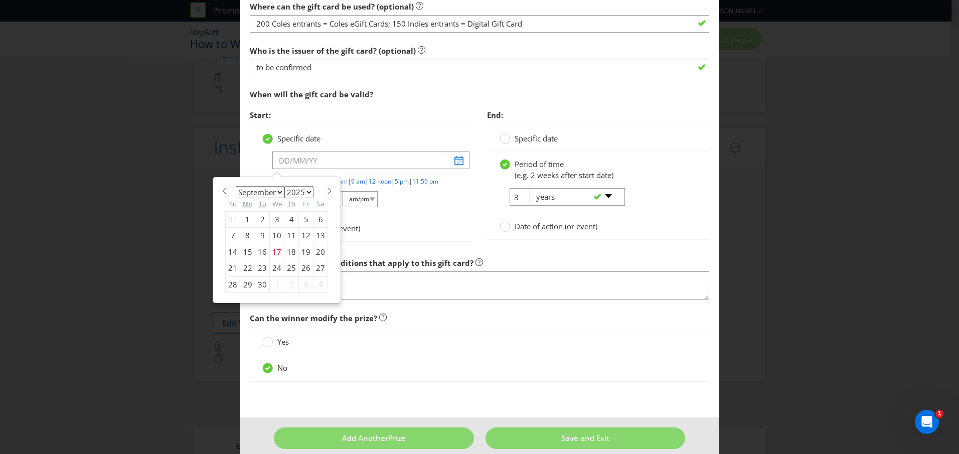
click at [278, 193] on select "January February March April May June July August September October November De…" at bounding box center [260, 192] width 49 height 12
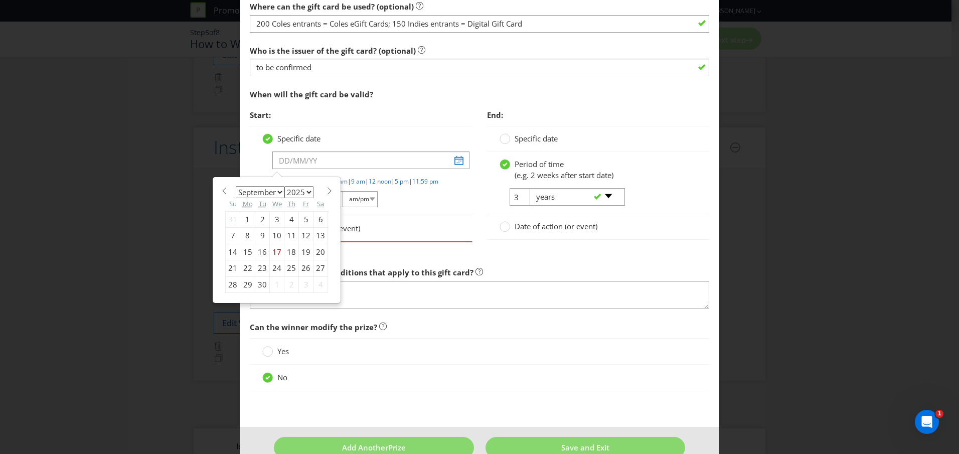
select select "0"
click at [236, 186] on select "January February March April May June July August September October November De…" at bounding box center [260, 192] width 49 height 12
click at [307, 193] on select "2025 2026 2027 2028 2029 2030 2031 2032 2033 2034 2035" at bounding box center [298, 192] width 29 height 12
select select "2026"
click at [284, 186] on select "2025 2026 2027 2028 2029 2030 2031 2032 2033 2034 2035" at bounding box center [298, 192] width 29 height 12
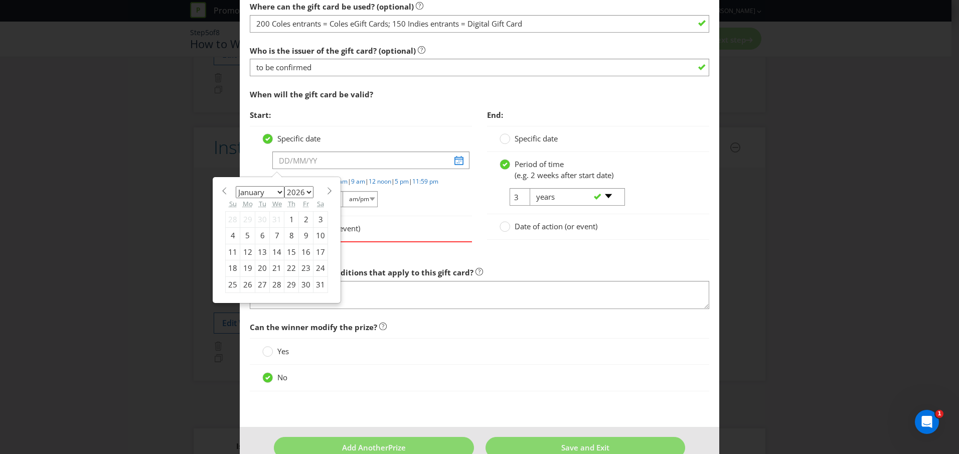
click at [286, 218] on div "1" at bounding box center [291, 219] width 15 height 16
type input "[DATE]"
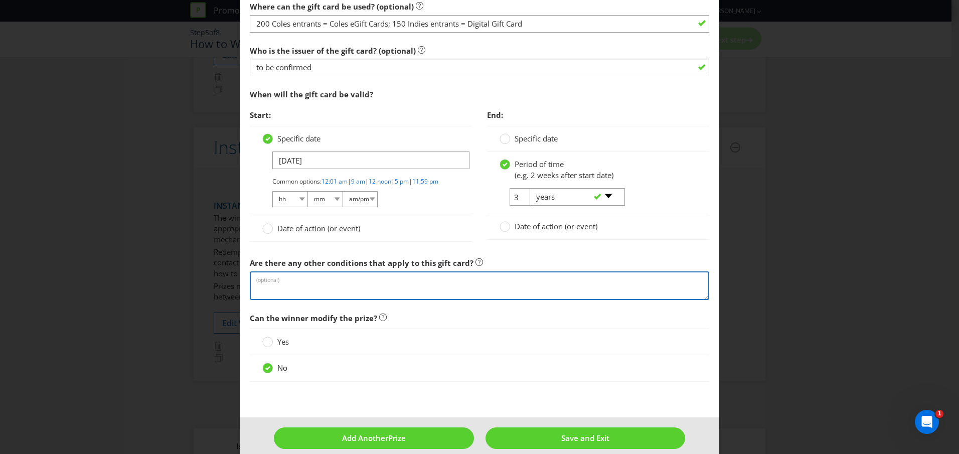
click at [319, 294] on textarea at bounding box center [479, 285] width 459 height 29
type textarea "Yes there will be T&Cs from the card issuer - TBC"
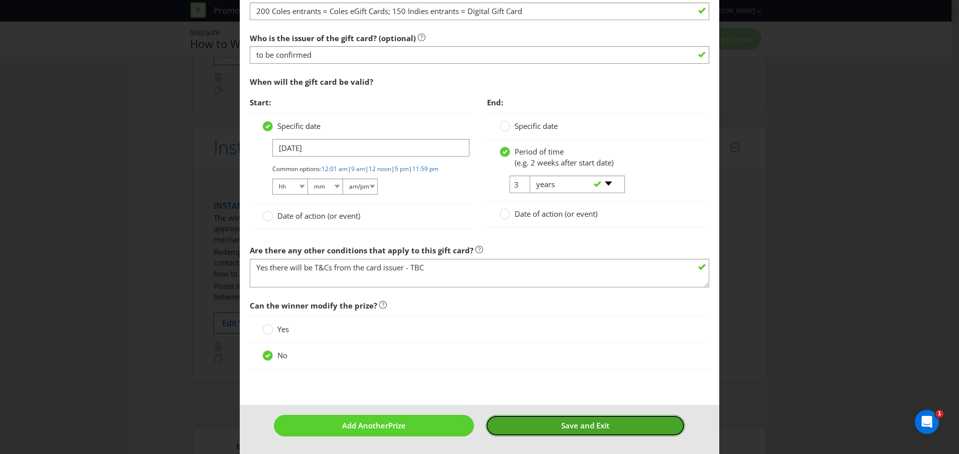
click at [609, 423] on button "Save and Exit" at bounding box center [585, 426] width 200 height 22
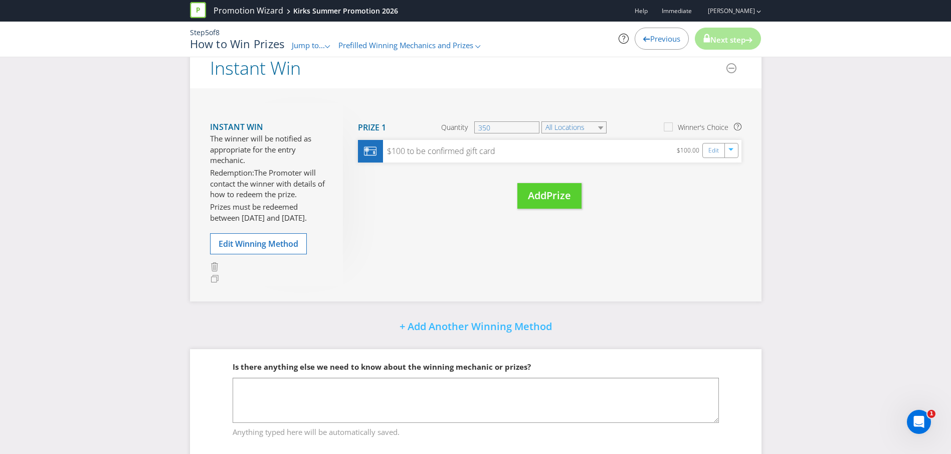
scroll to position [511, 0]
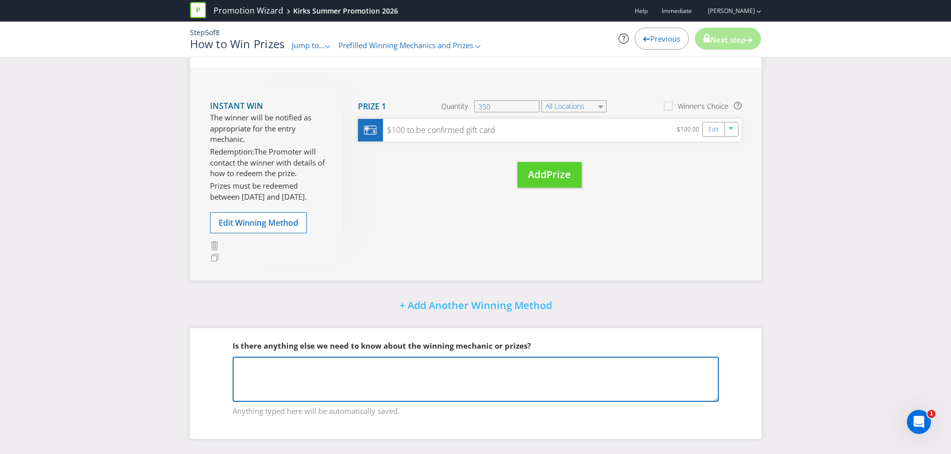
click at [315, 368] on textarea at bounding box center [476, 379] width 486 height 45
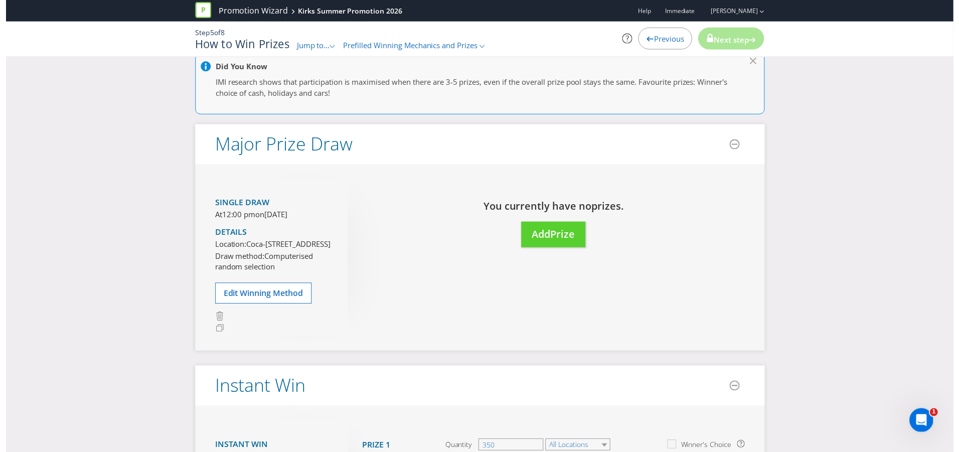
scroll to position [152, 0]
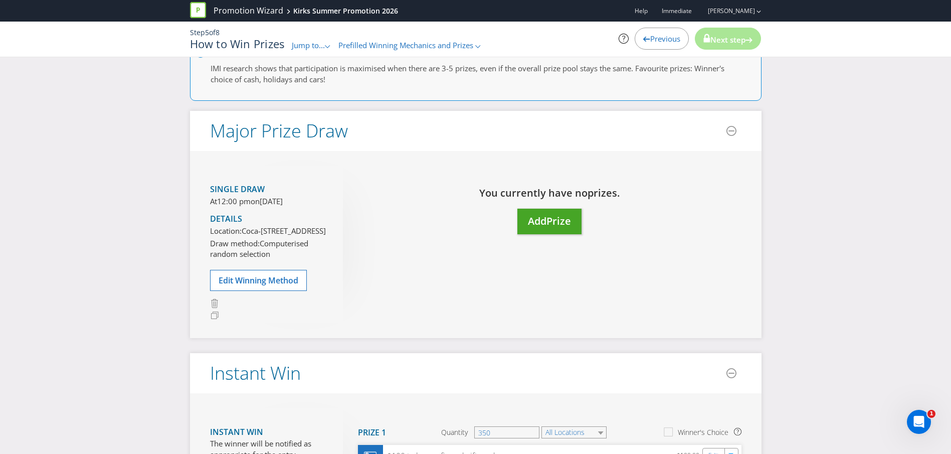
type textarea "There are 2 tiers to the Instant WIn prizing - [PERSON_NAME] example - ShareMP …"
click at [546, 225] on span "Add" at bounding box center [537, 221] width 19 height 14
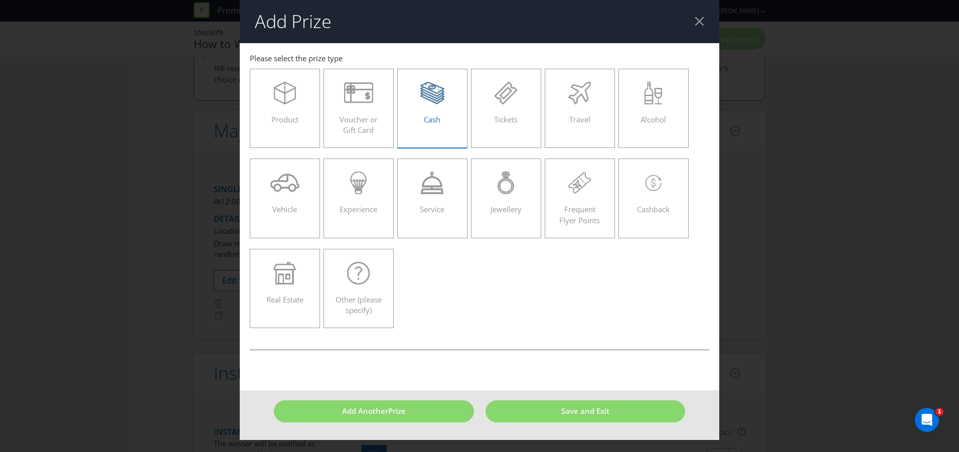
click at [439, 111] on div "Cash" at bounding box center [432, 104] width 49 height 45
click at [0, 0] on input "Cash" at bounding box center [0, 0] width 0 height 0
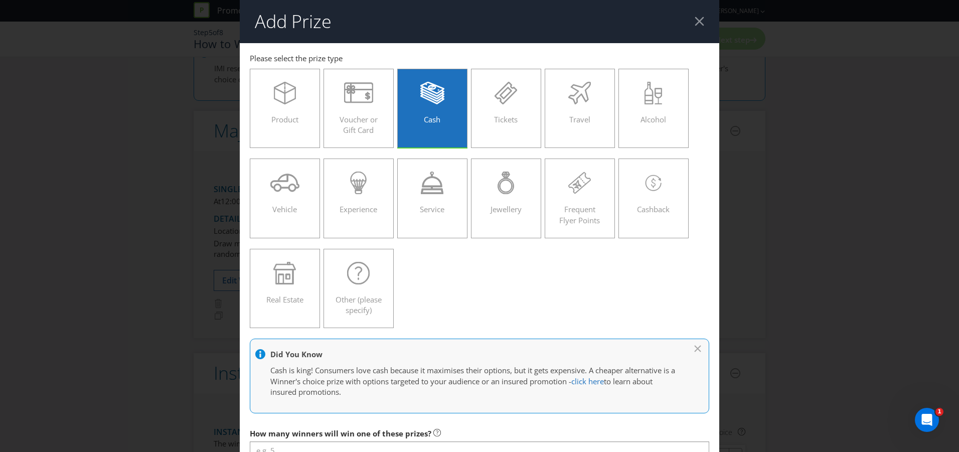
click at [439, 111] on div "Cash" at bounding box center [432, 104] width 49 height 45
click at [0, 0] on input "Cash" at bounding box center [0, 0] width 0 height 0
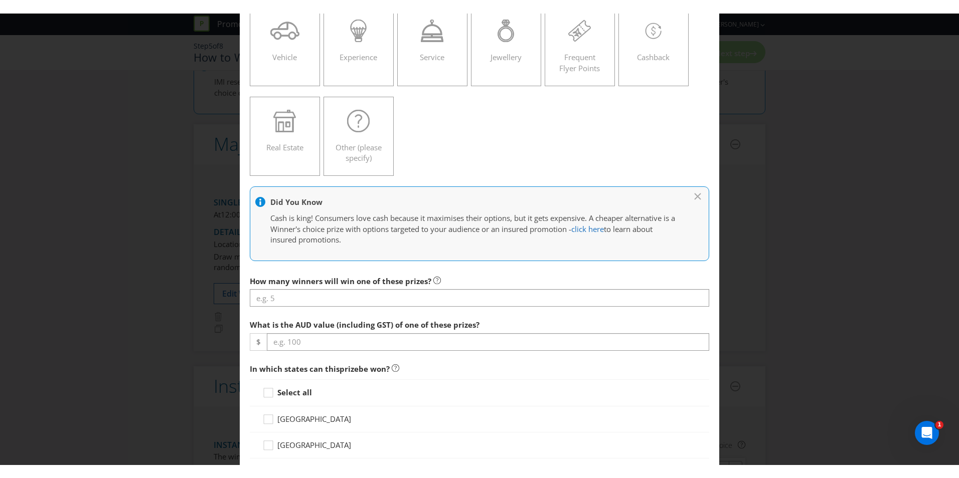
scroll to position [182, 0]
